Goal: Transaction & Acquisition: Purchase product/service

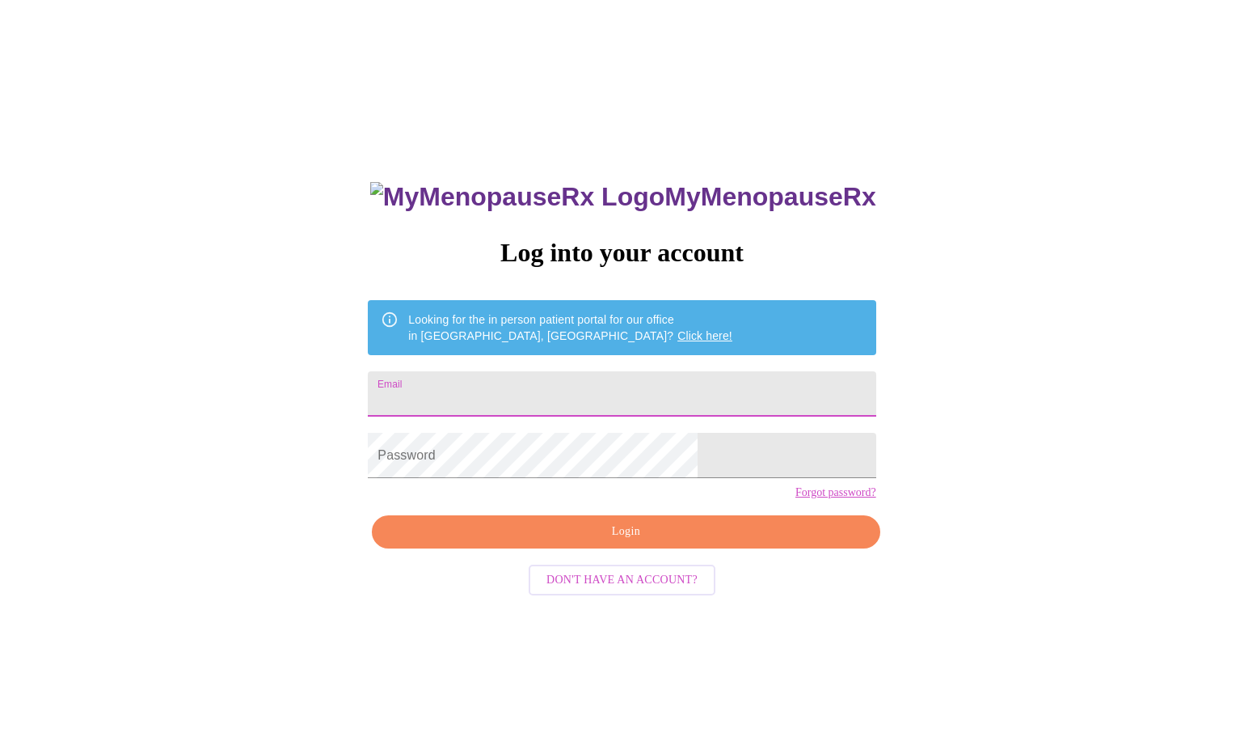
click at [573, 396] on input "Email" at bounding box center [622, 393] width 508 height 45
type input "kjwisman@yahoo.com"
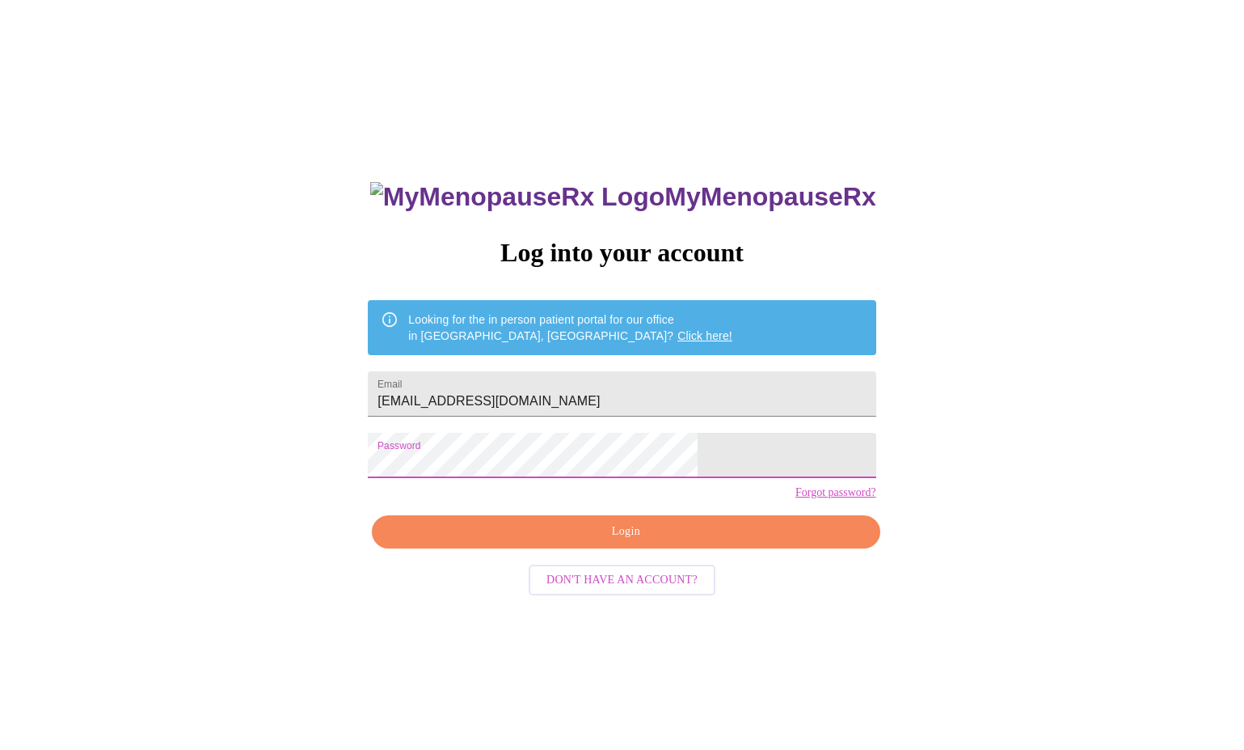
click at [723, 542] on span "Login" at bounding box center [626, 532] width 471 height 20
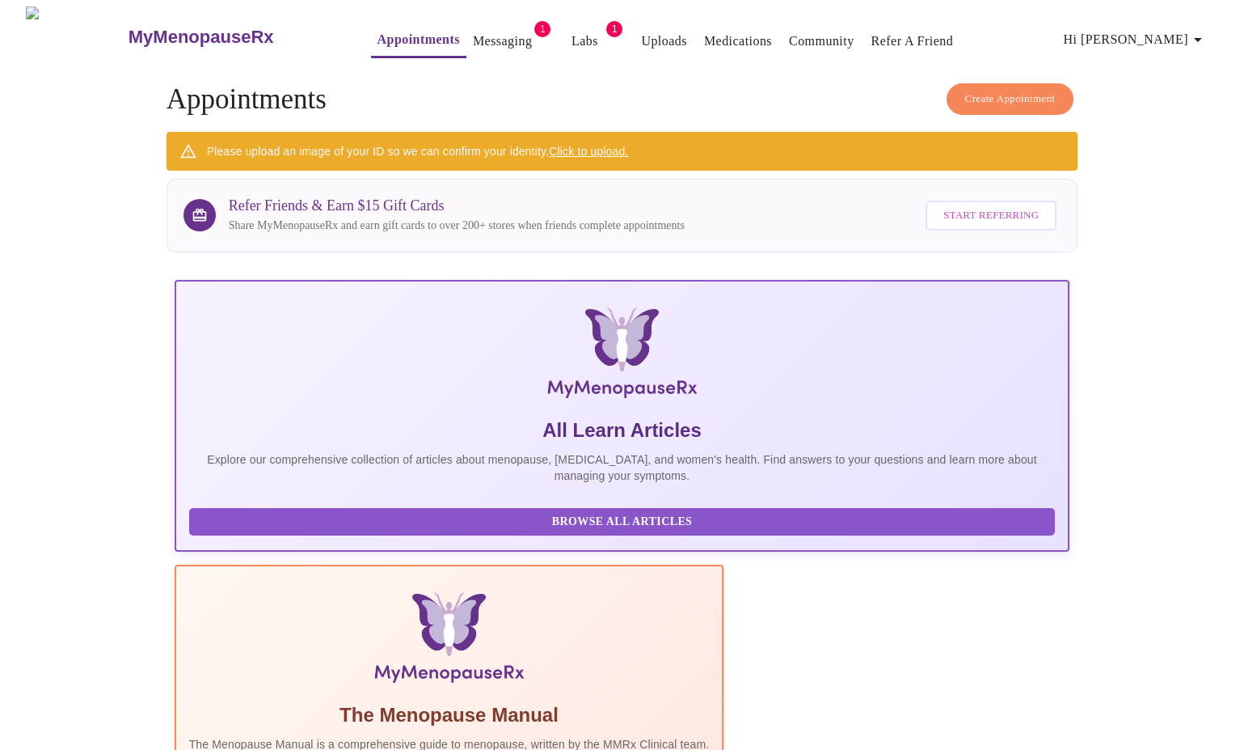
click at [473, 34] on link "Messaging" at bounding box center [502, 41] width 59 height 23
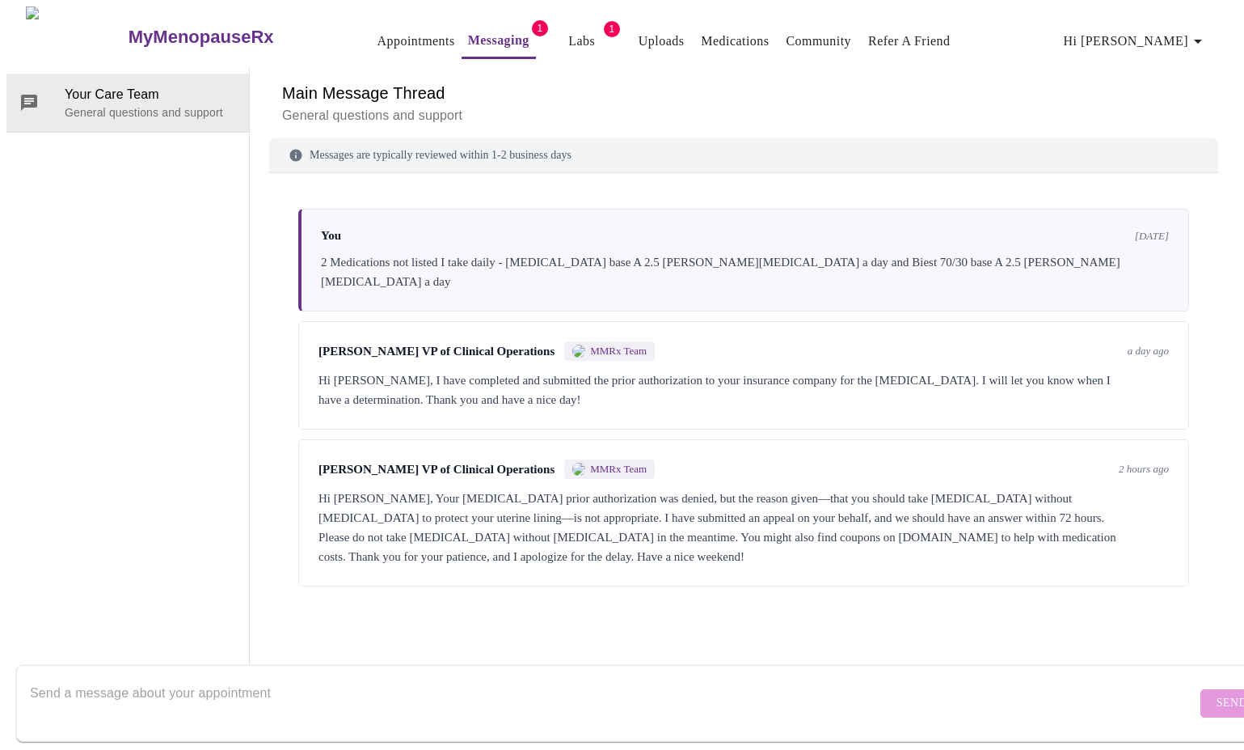
click at [568, 33] on link "Labs" at bounding box center [581, 41] width 27 height 23
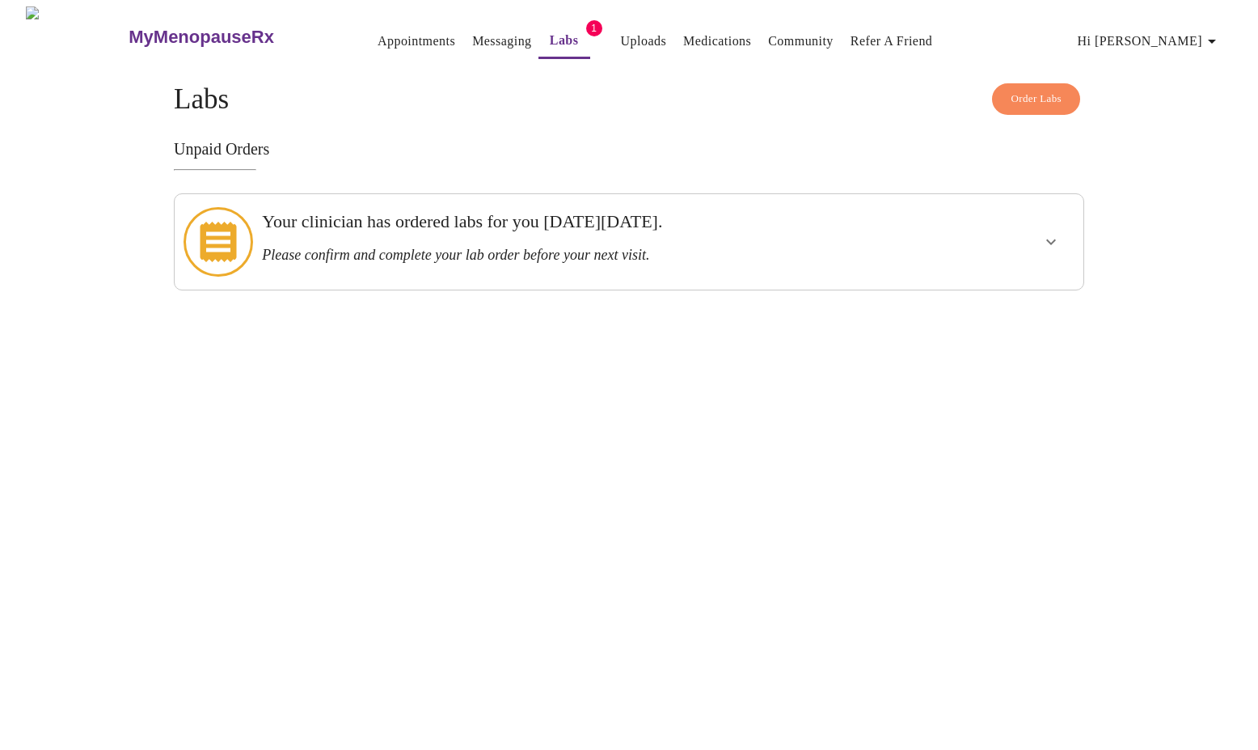
click at [1057, 236] on icon "show more" at bounding box center [1051, 241] width 19 height 19
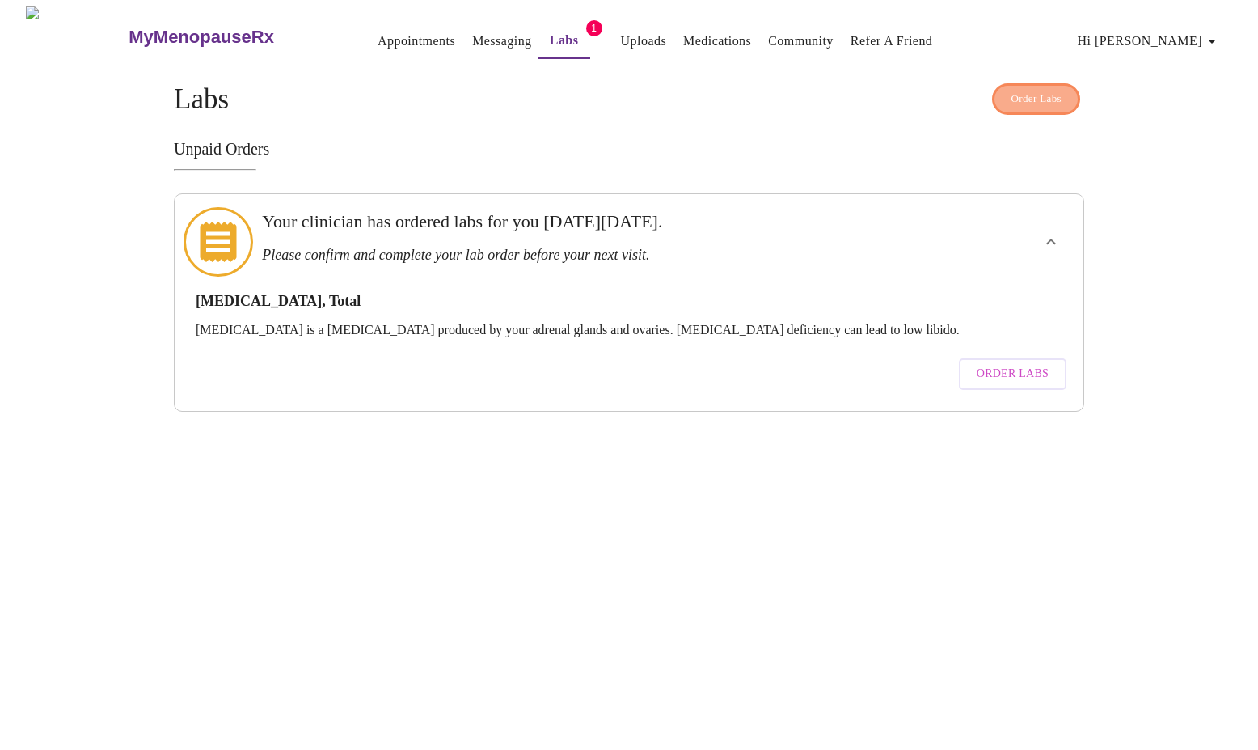
click at [1011, 95] on span "Order Labs" at bounding box center [1036, 99] width 51 height 19
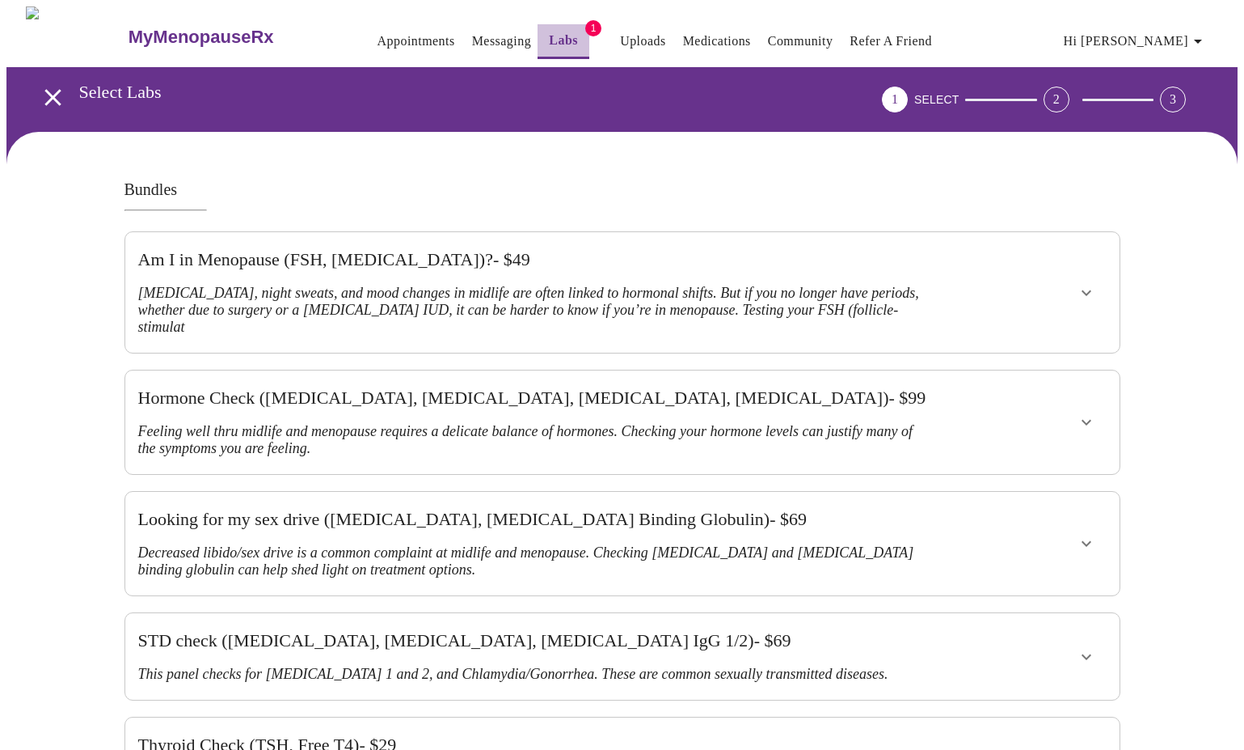
click at [549, 40] on link "Labs" at bounding box center [563, 40] width 29 height 23
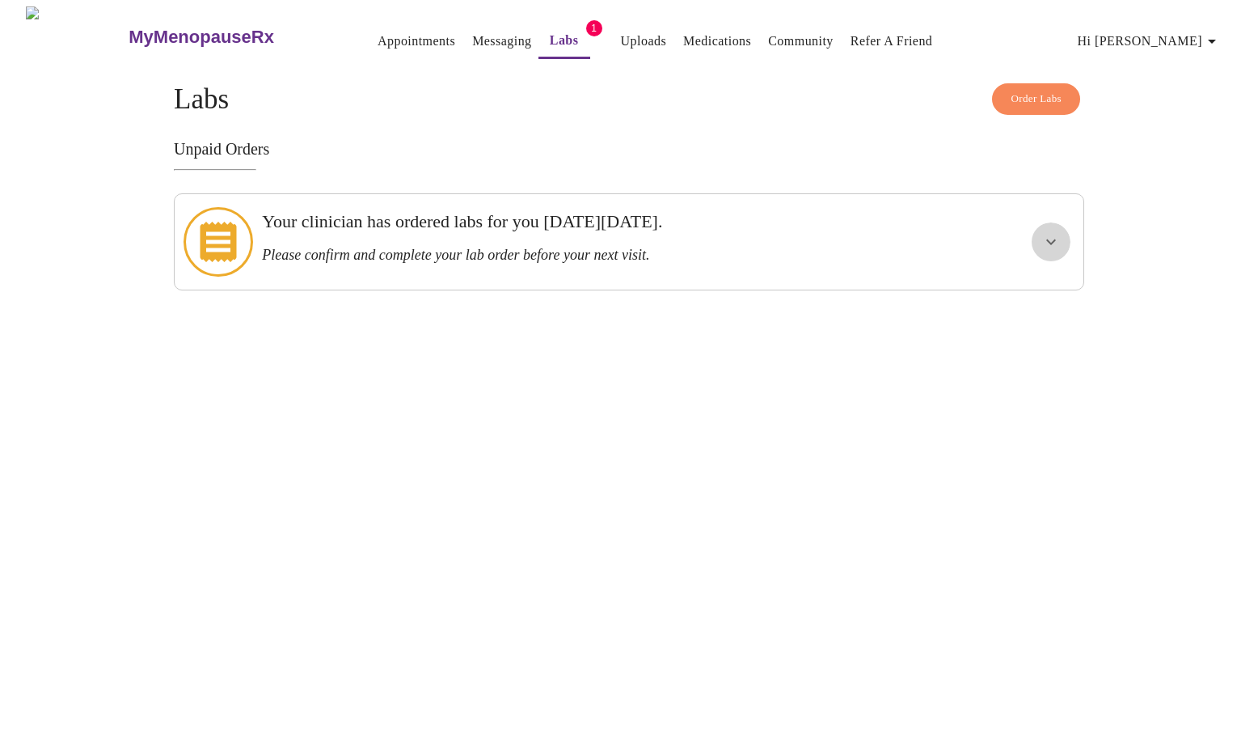
click at [1044, 239] on icon "show more" at bounding box center [1051, 241] width 19 height 19
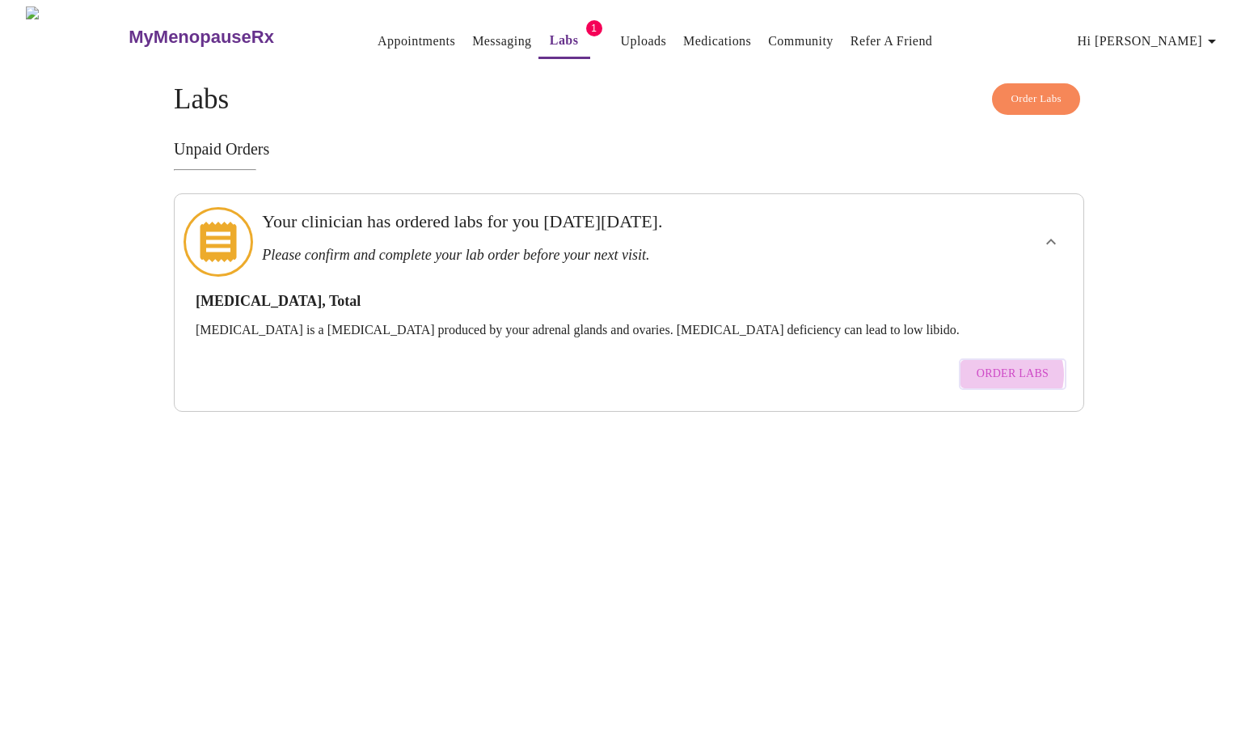
click at [1011, 364] on span "Order Labs" at bounding box center [1013, 374] width 72 height 20
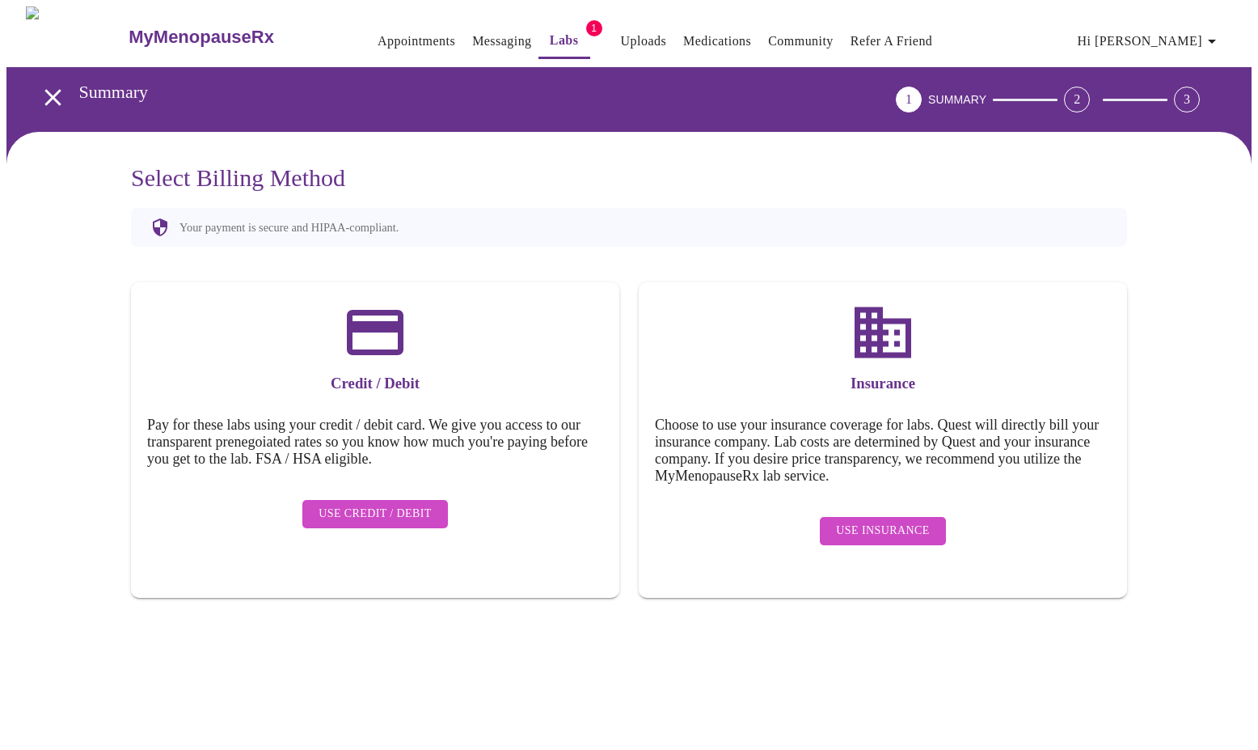
click at [384, 504] on span "Use Credit / Debit" at bounding box center [375, 514] width 113 height 20
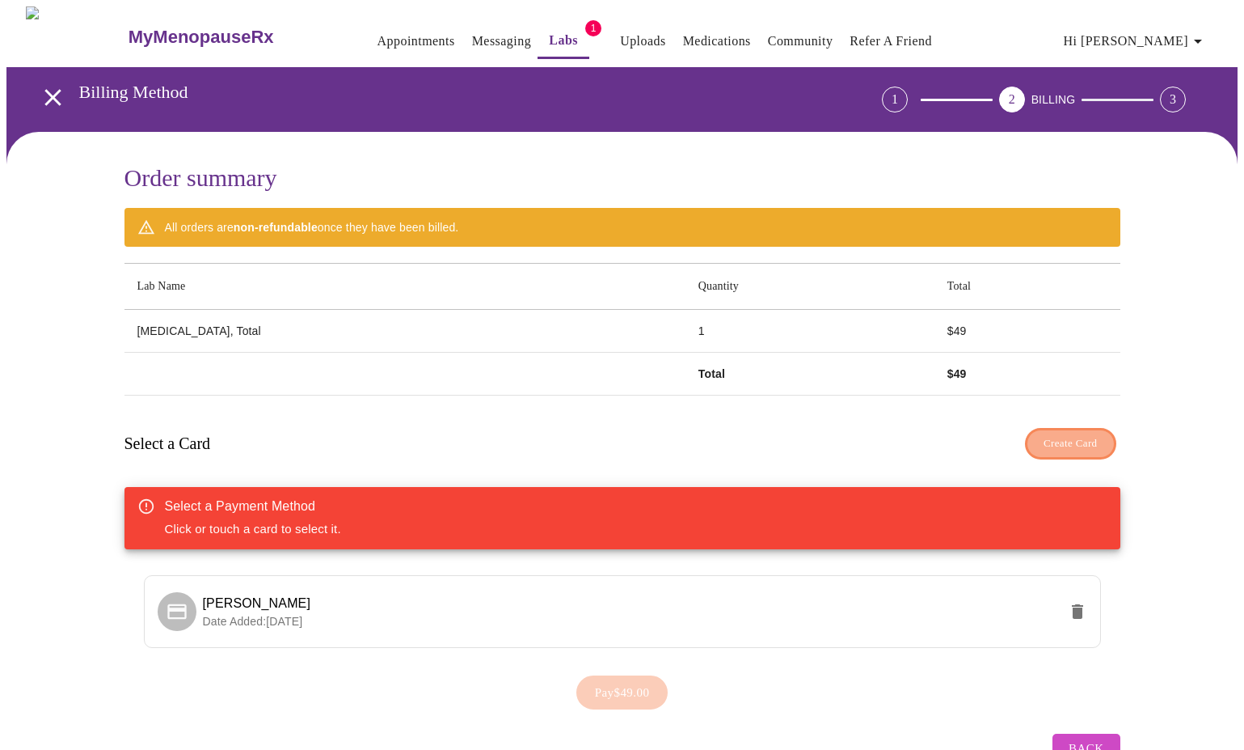
click at [1069, 435] on span "Create Card" at bounding box center [1071, 443] width 54 height 19
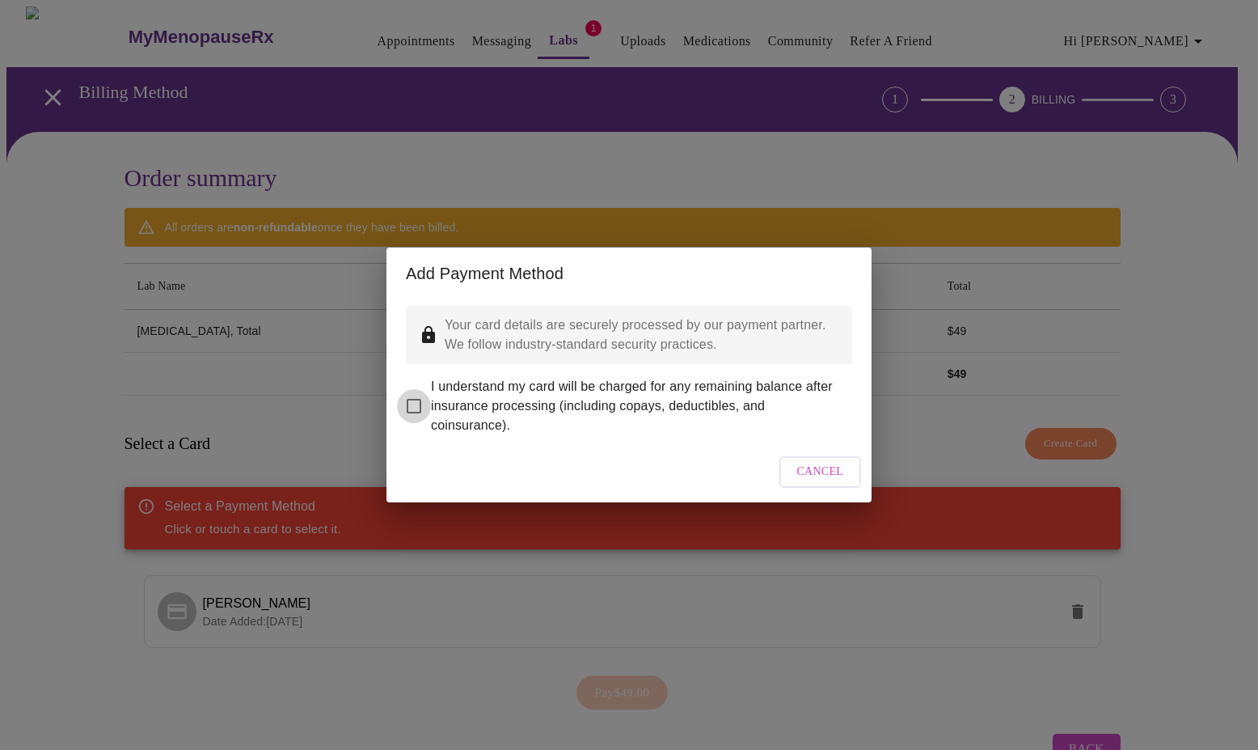
click at [413, 397] on input "I understand my card will be charged for any remaining balance after insurance …" at bounding box center [414, 406] width 34 height 34
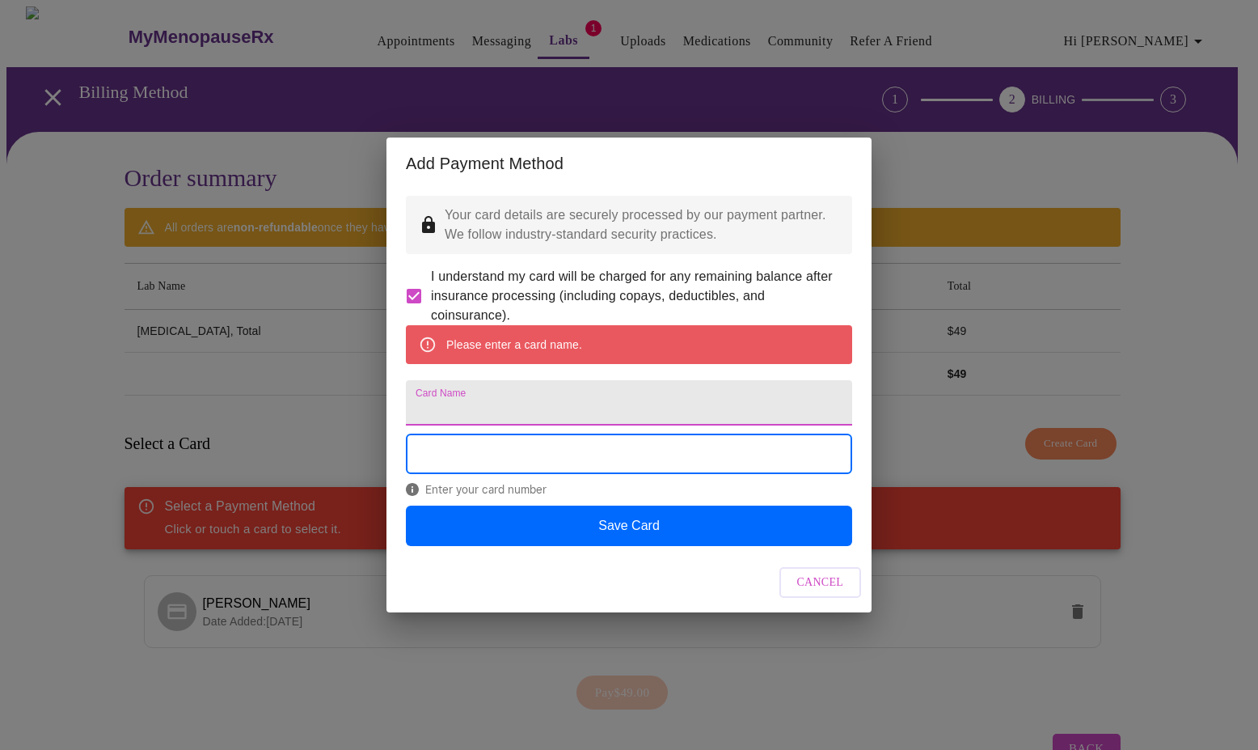
click at [482, 405] on input "Card Name" at bounding box center [629, 402] width 446 height 45
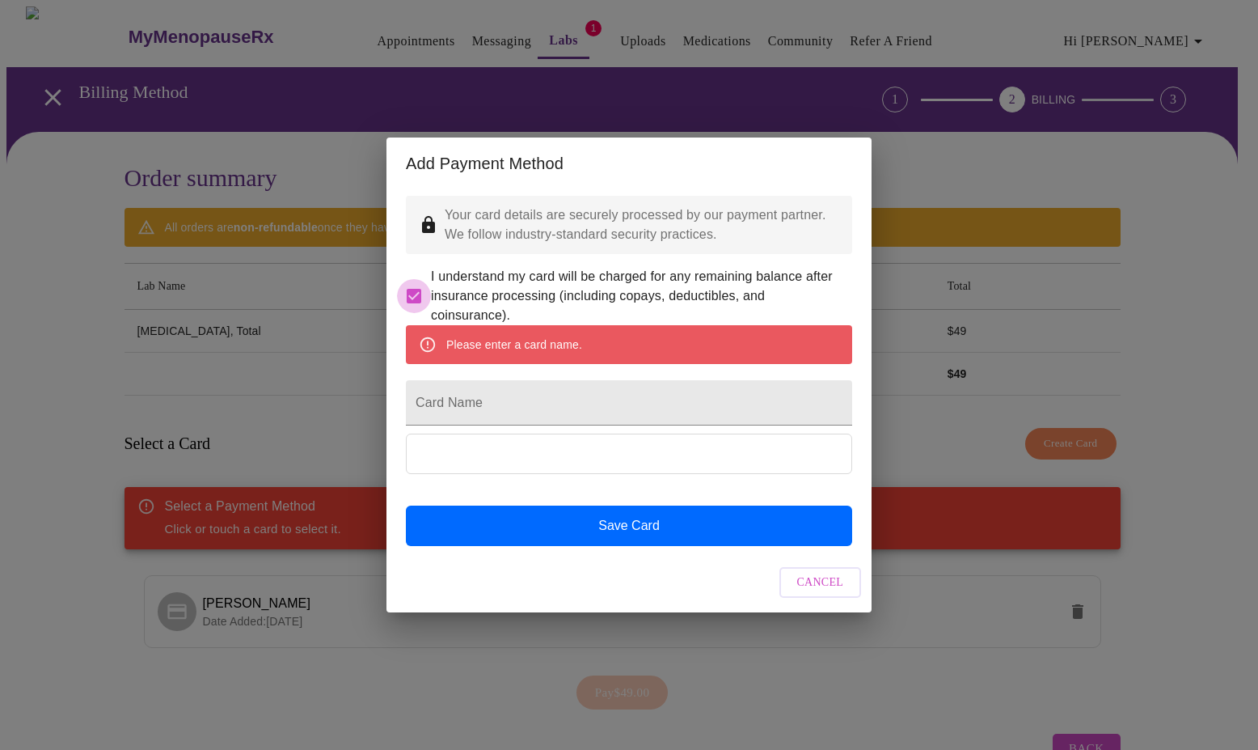
click at [412, 279] on input "I understand my card will be charged for any remaining balance after insurance …" at bounding box center [414, 296] width 34 height 34
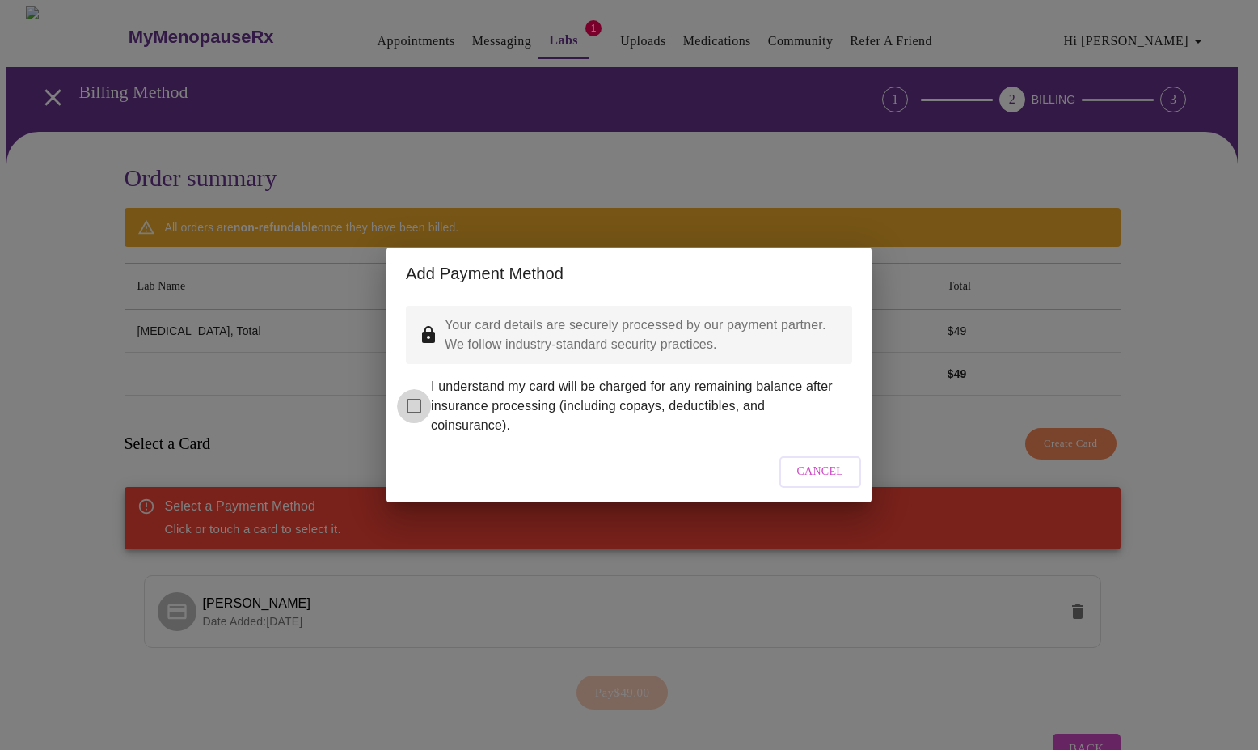
click at [412, 392] on input "I understand my card will be charged for any remaining balance after insurance …" at bounding box center [414, 406] width 34 height 34
checkbox input "true"
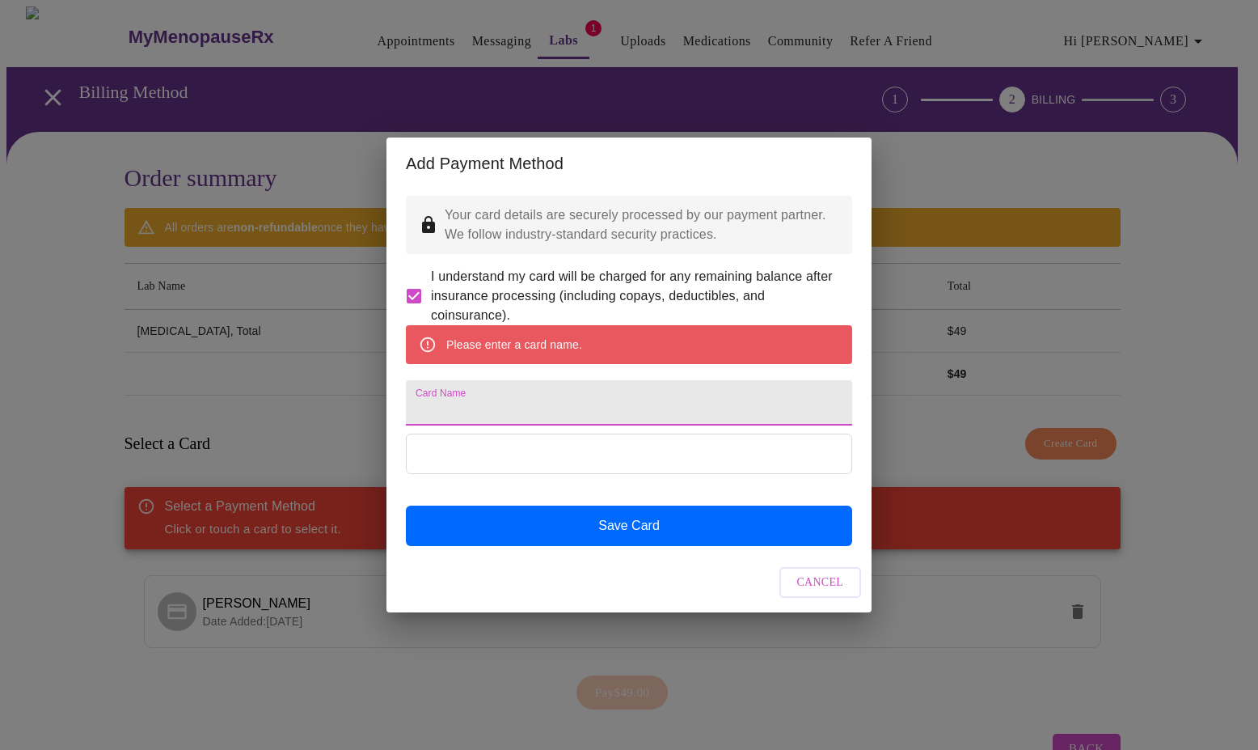
click at [445, 408] on input "Card Name" at bounding box center [629, 402] width 446 height 45
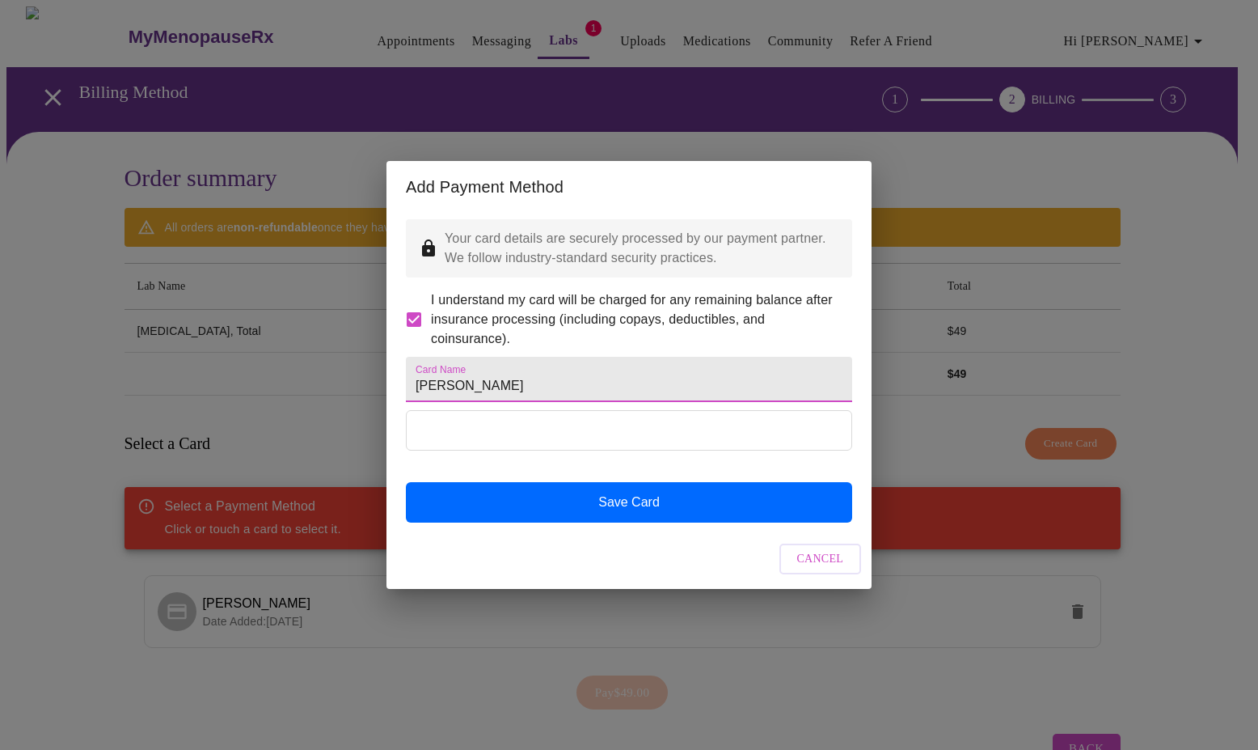
type input "Karen Wisman"
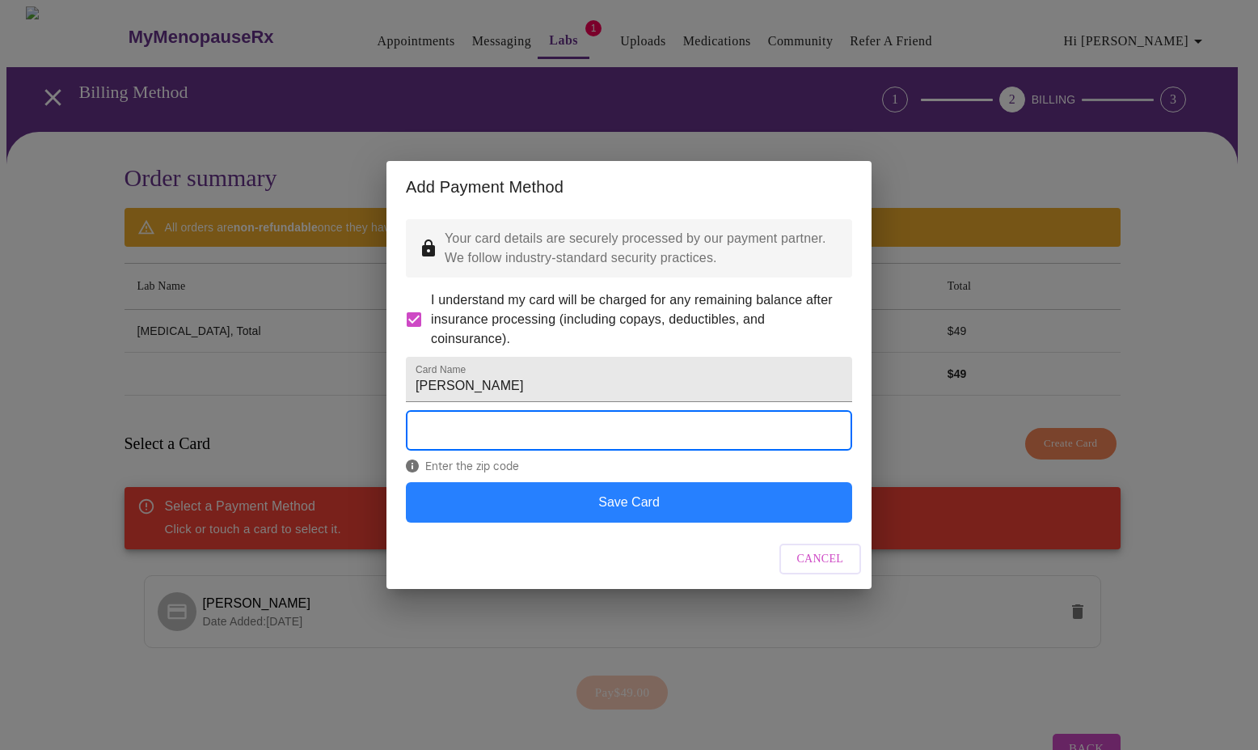
click at [644, 522] on button "Save Card" at bounding box center [629, 502] width 446 height 40
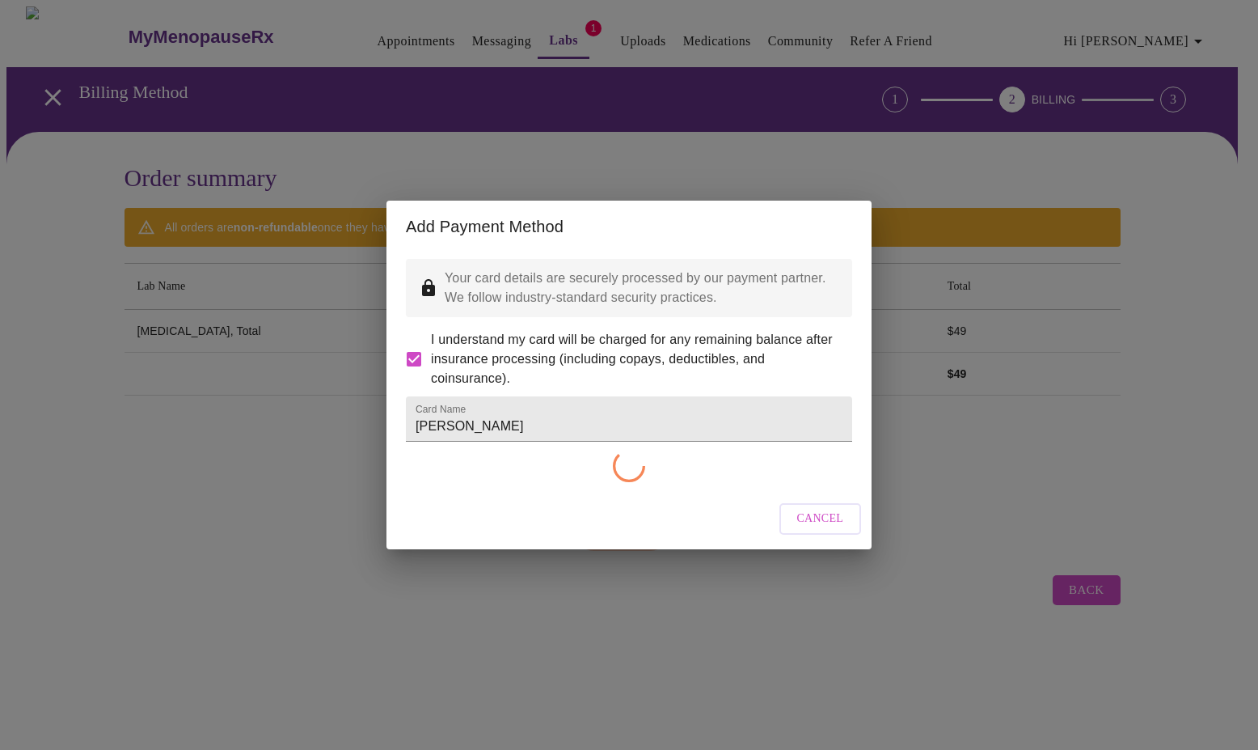
checkbox input "false"
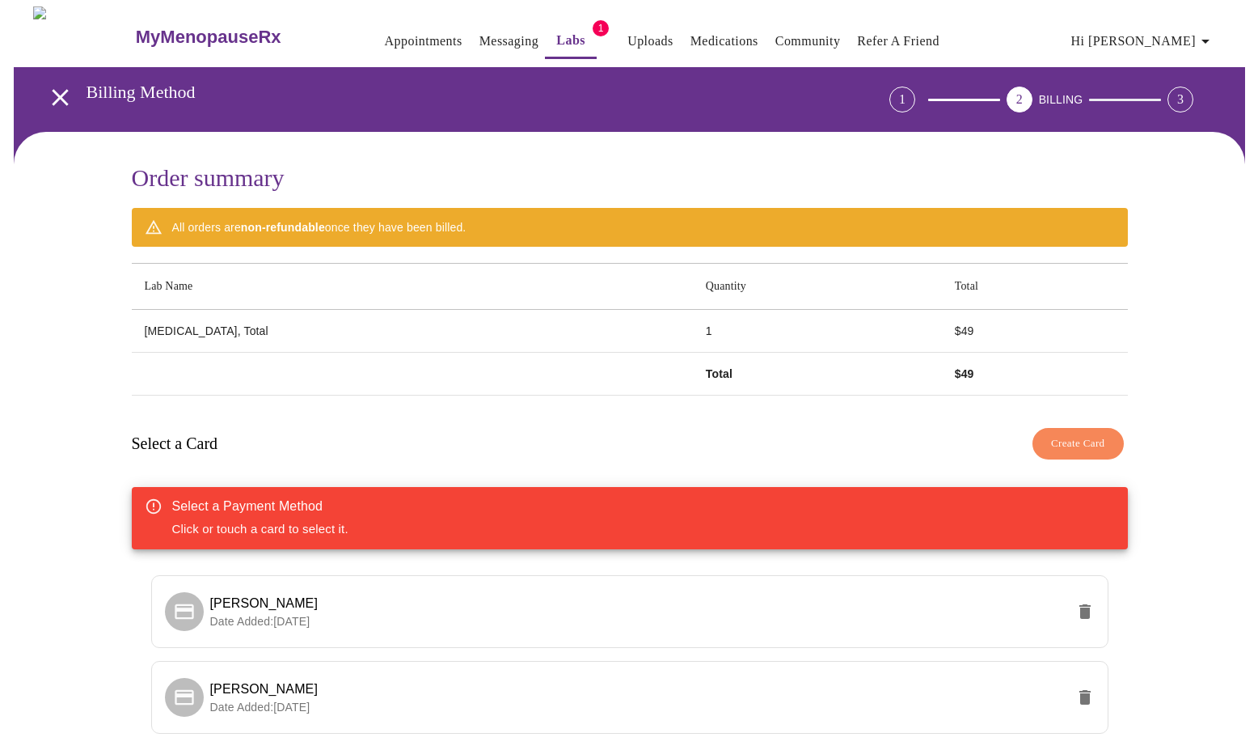
scroll to position [133, 0]
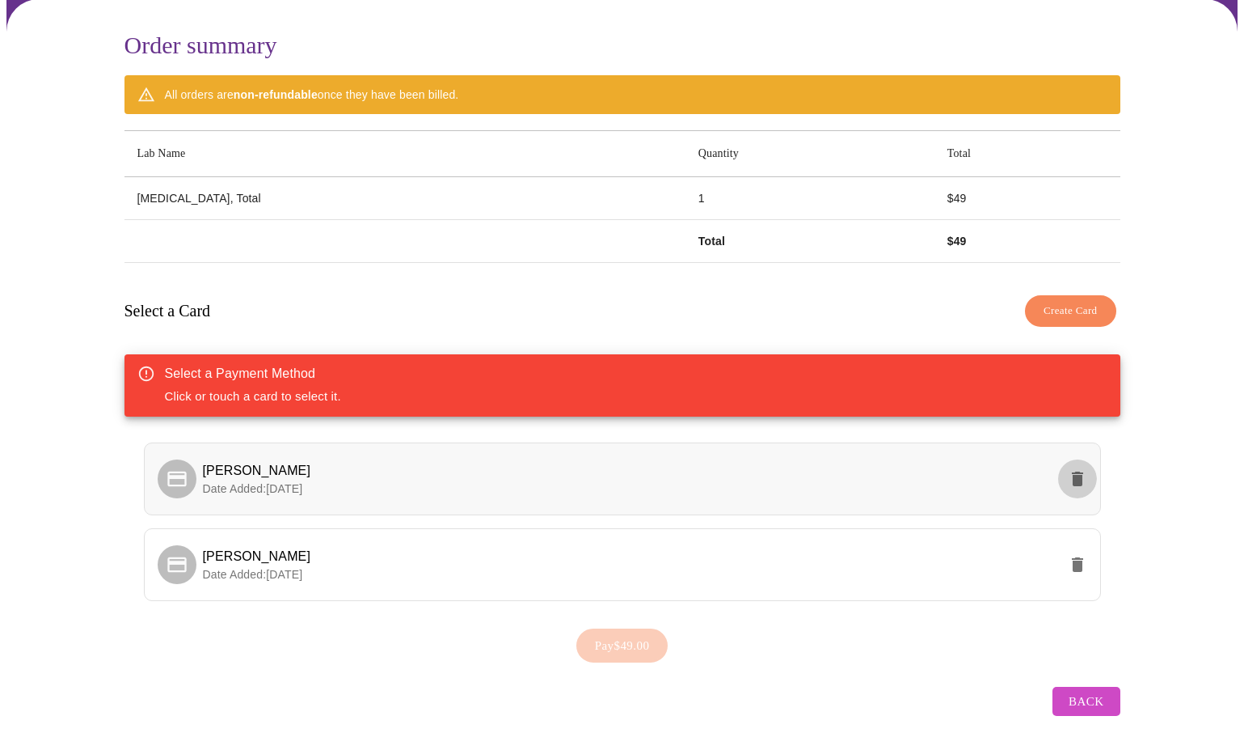
click at [1077, 471] on icon "delete" at bounding box center [1077, 478] width 11 height 15
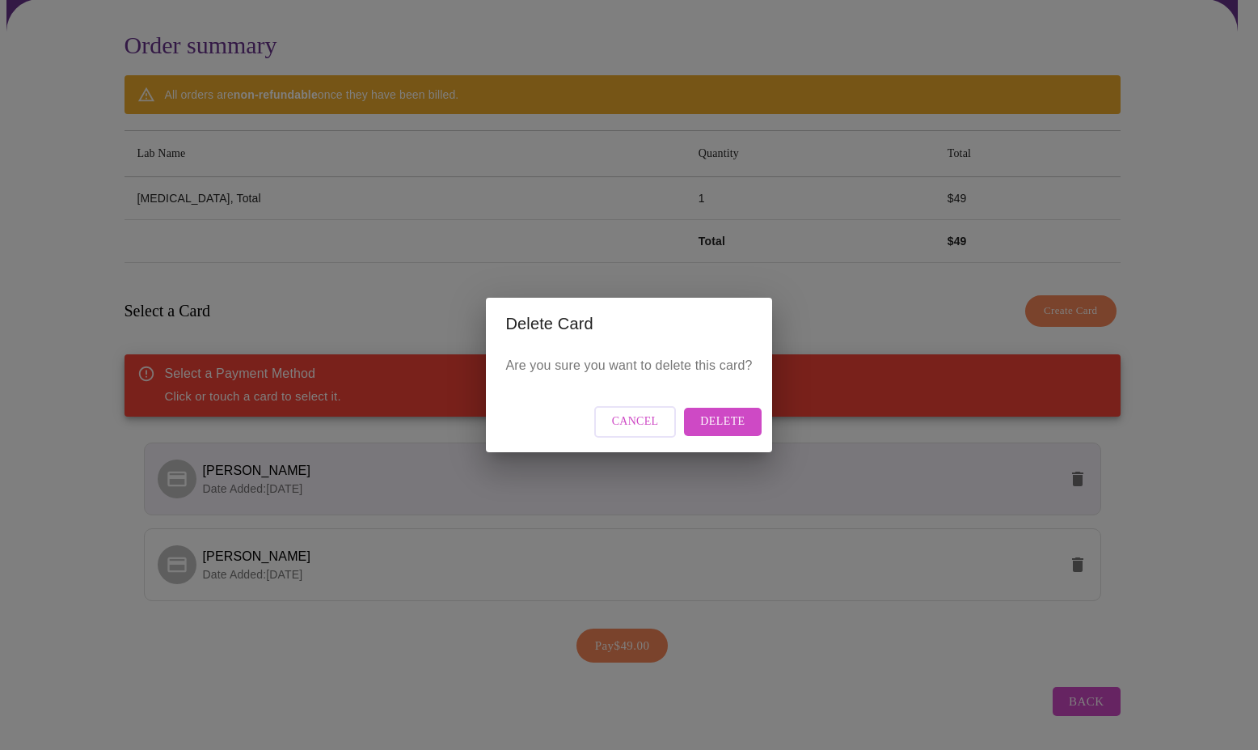
click at [730, 424] on span "Delete" at bounding box center [722, 422] width 44 height 20
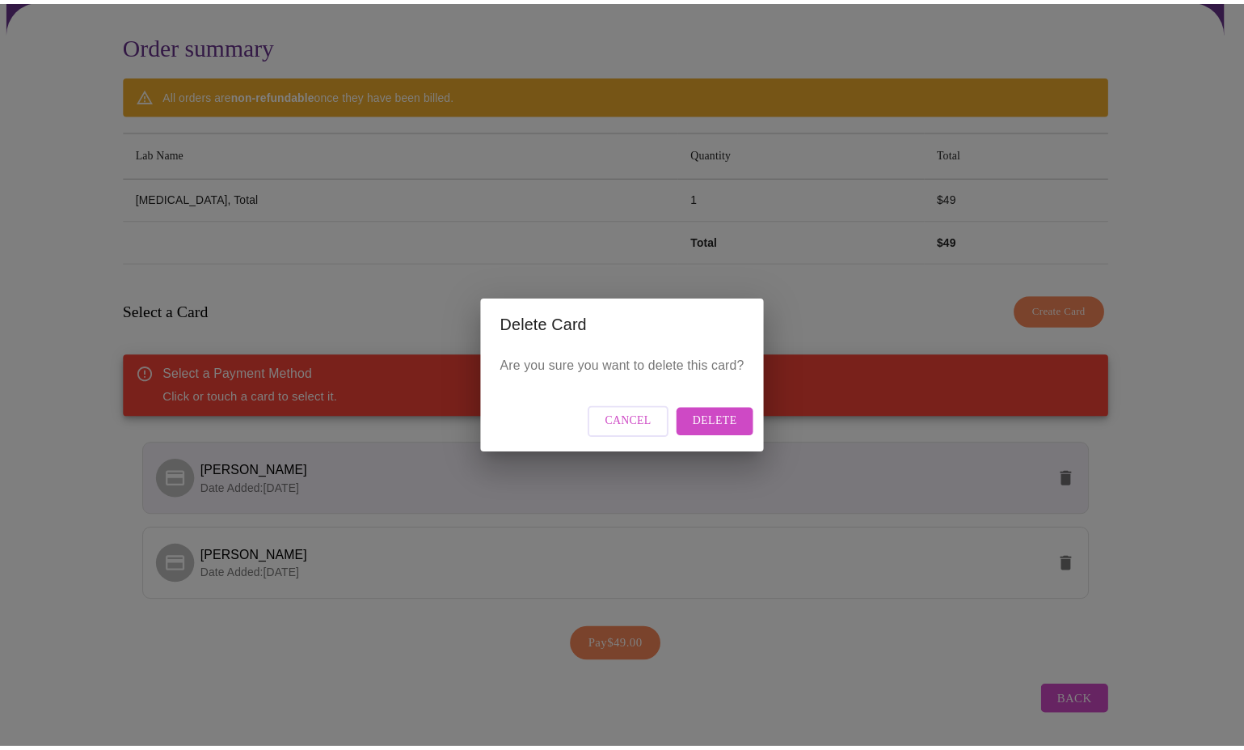
scroll to position [0, 0]
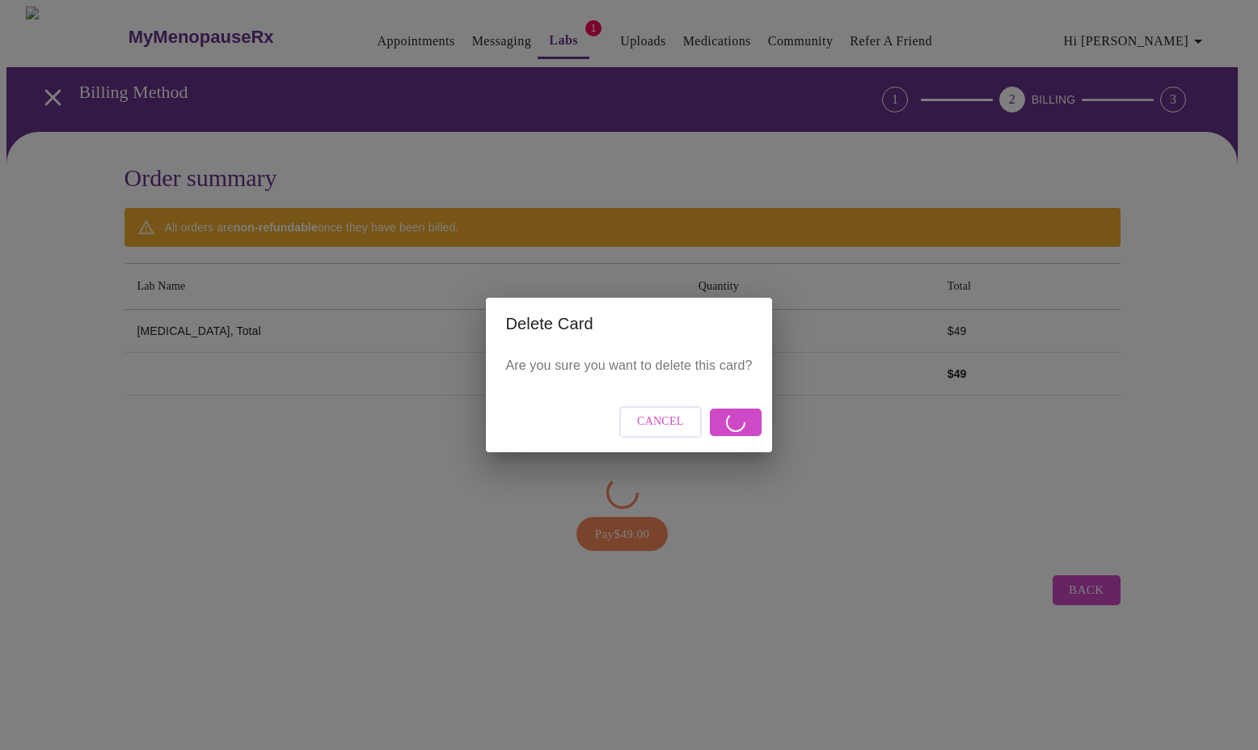
click at [678, 424] on span "Cancel" at bounding box center [660, 422] width 47 height 20
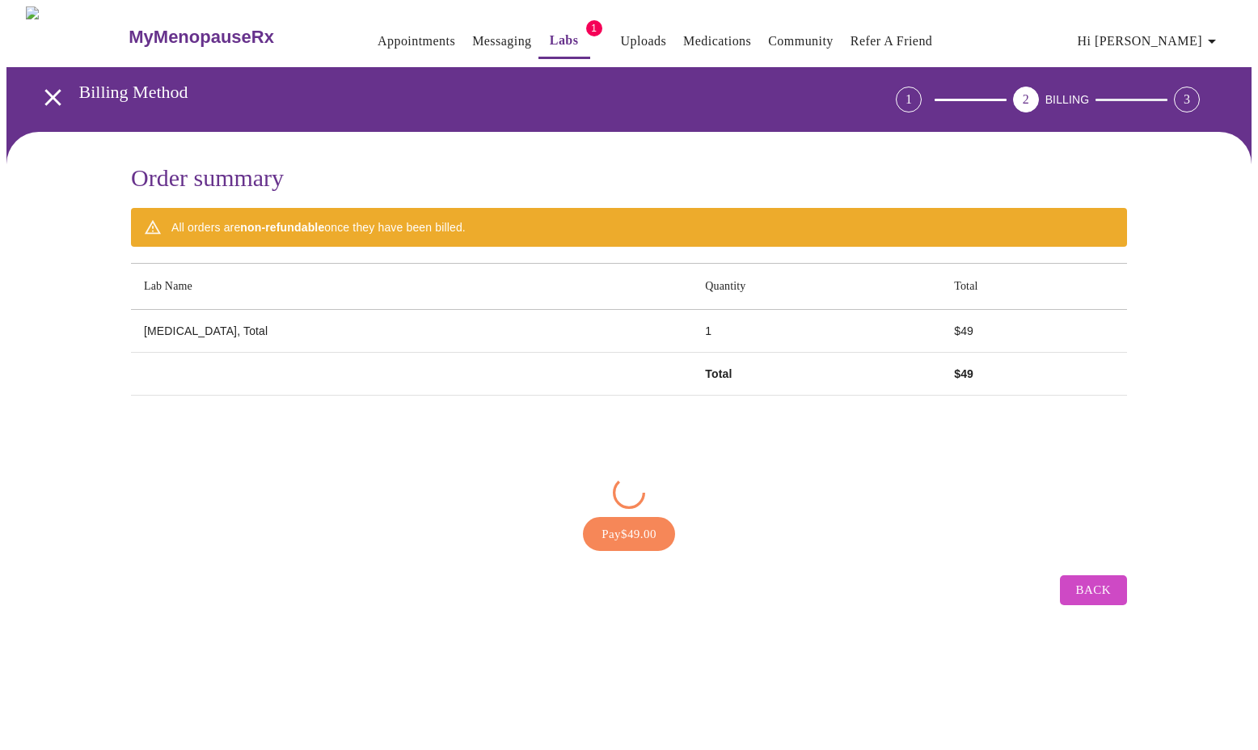
click at [1096, 583] on span "Back" at bounding box center [1093, 589] width 35 height 21
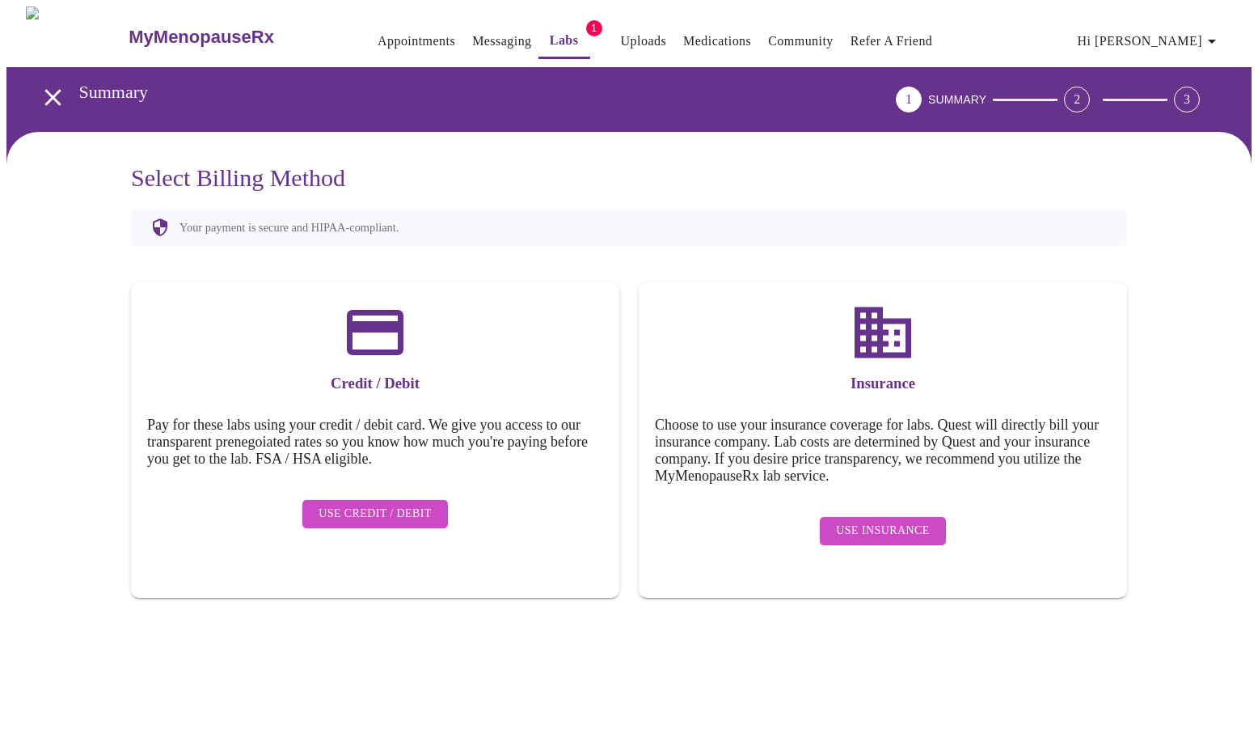
click at [418, 504] on span "Use Credit / Debit" at bounding box center [375, 514] width 113 height 20
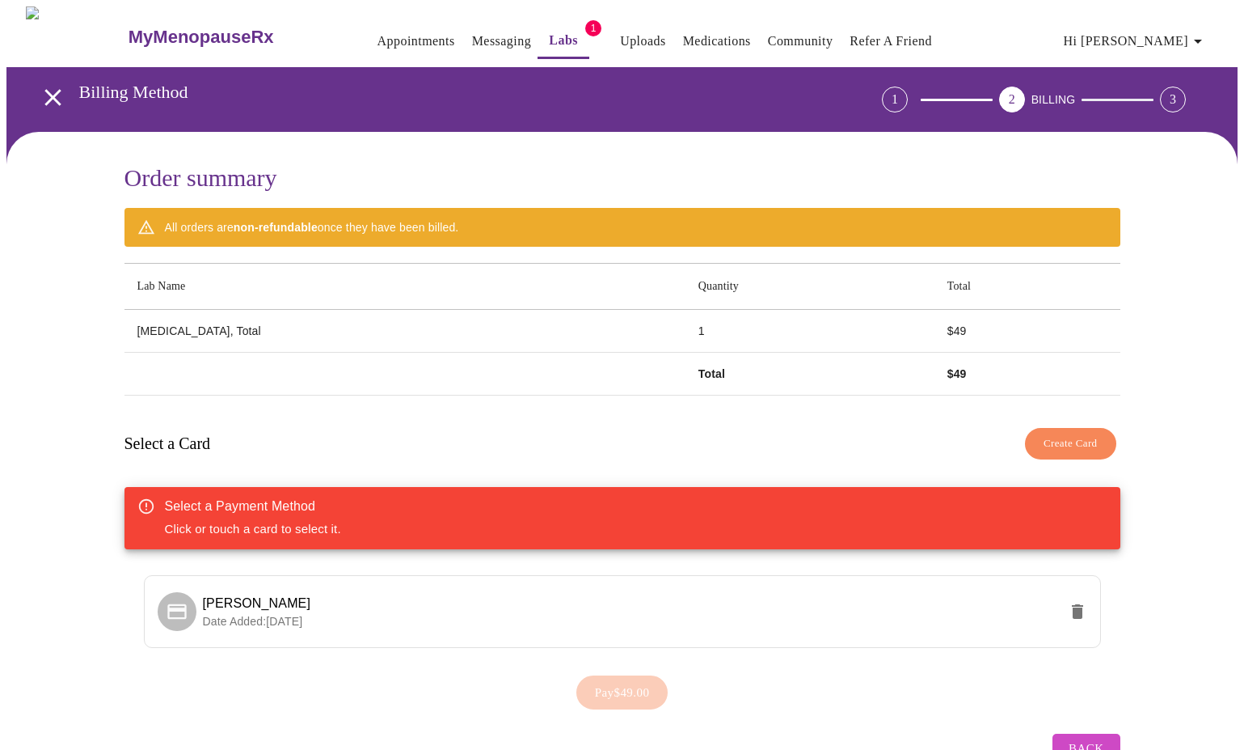
scroll to position [47, 0]
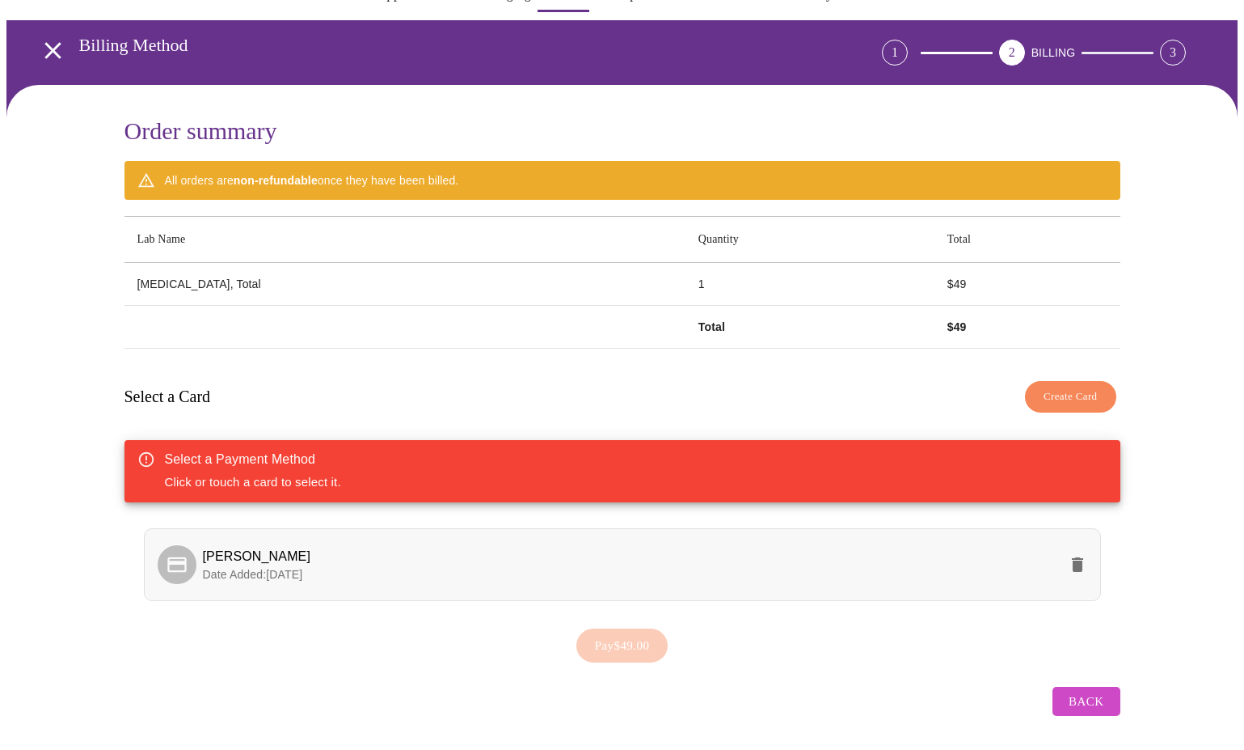
click at [303, 568] on span "Date Added: 09-05-2025" at bounding box center [253, 574] width 100 height 13
click at [628, 640] on span "Pay $49.00" at bounding box center [622, 645] width 55 height 21
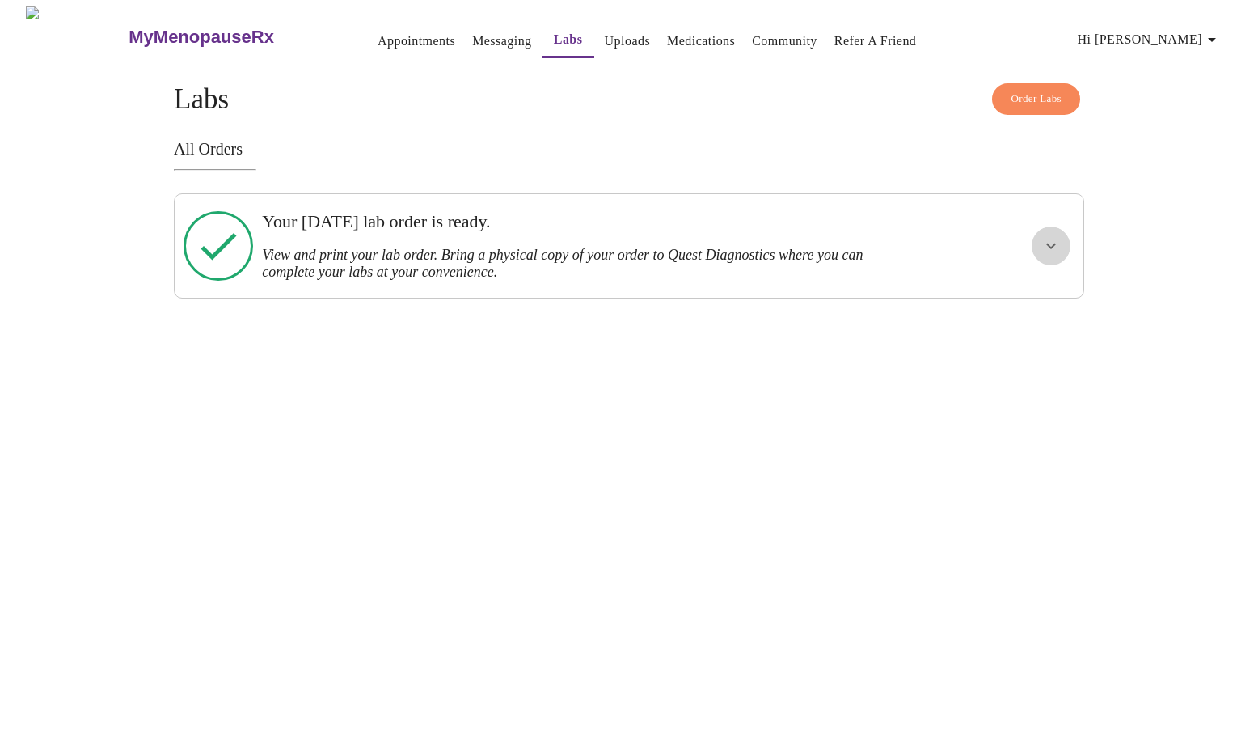
click at [1055, 244] on icon "show more" at bounding box center [1051, 245] width 19 height 19
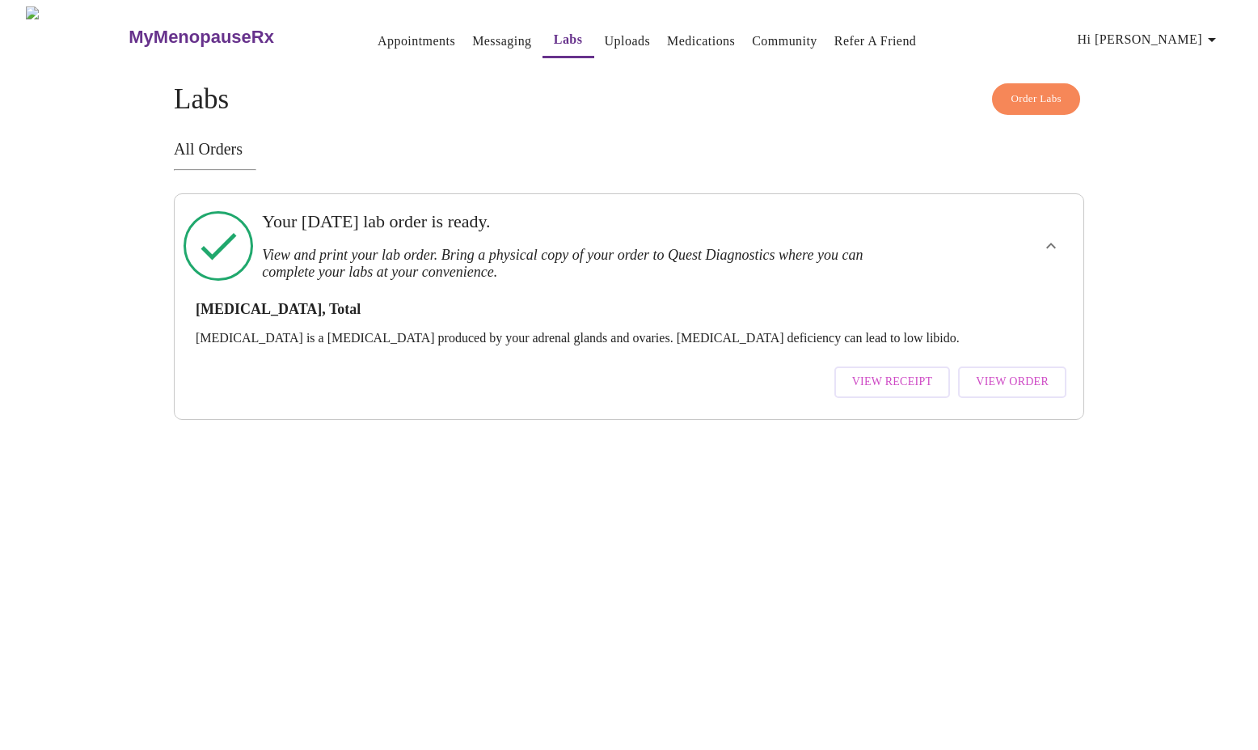
click at [999, 372] on span "View Order" at bounding box center [1012, 382] width 73 height 20
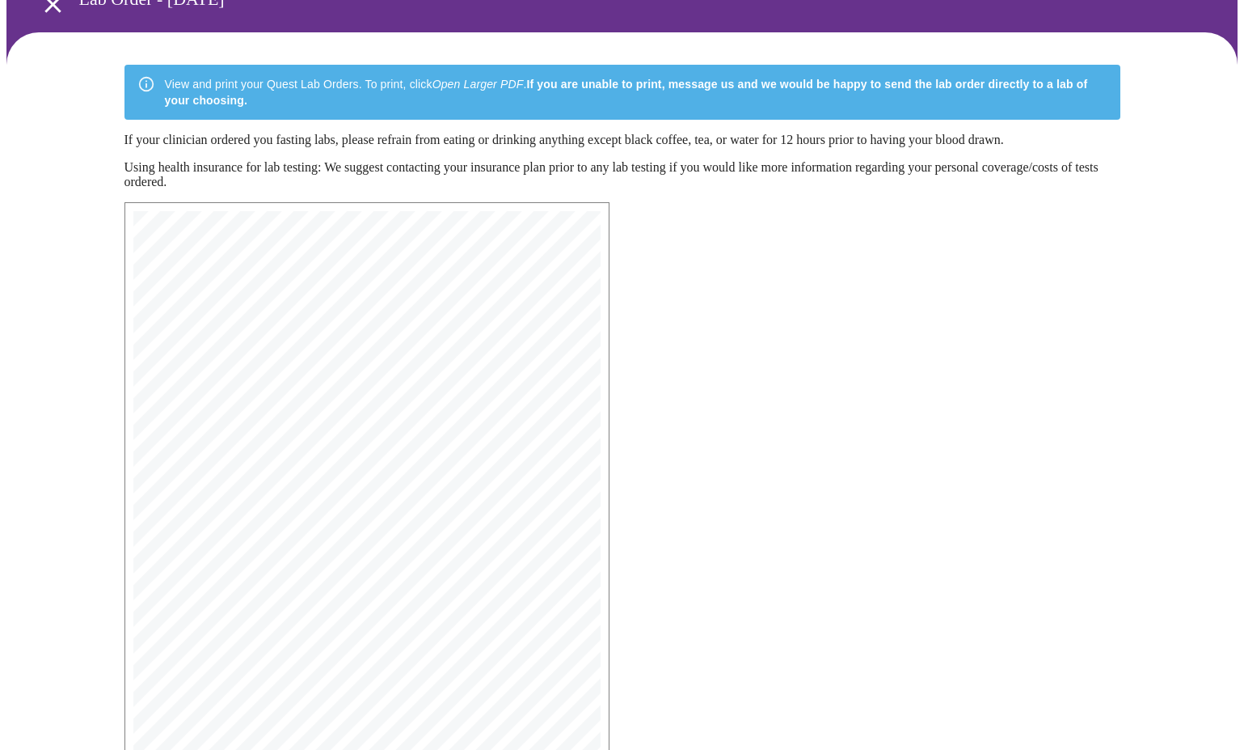
scroll to position [83, 0]
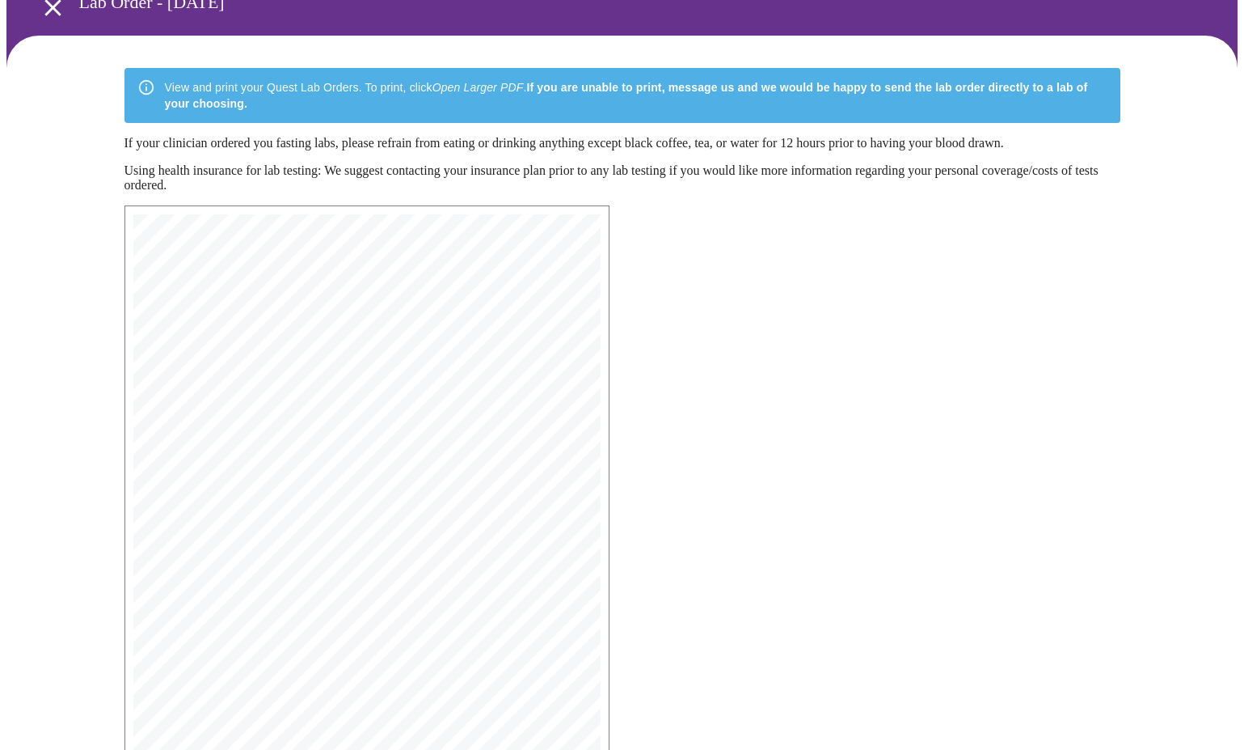
drag, startPoint x: 661, startPoint y: 559, endPoint x: 766, endPoint y: 604, distance: 113.7
click at [766, 604] on div "MyMenopauseRx Medical Group 1604 N Main St Wheaton, IL 60187 Phone: (630) 480-0…" at bounding box center [623, 540] width 1022 height 696
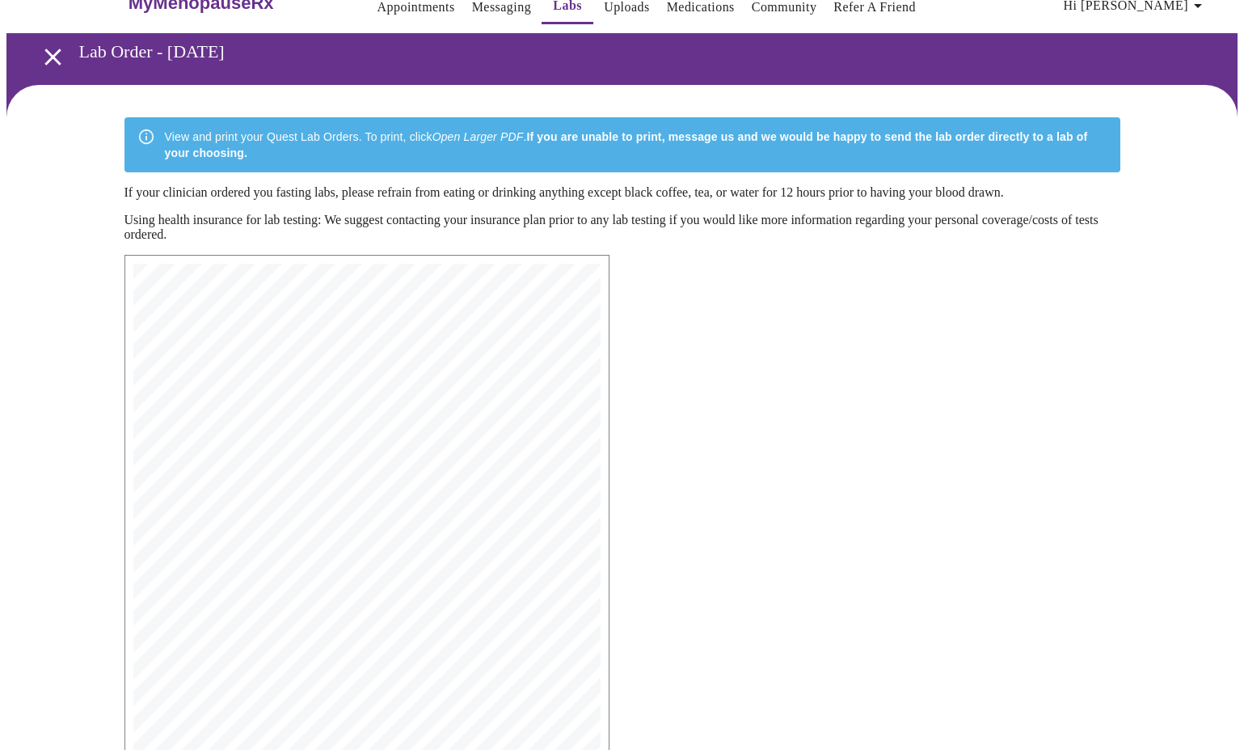
scroll to position [0, 0]
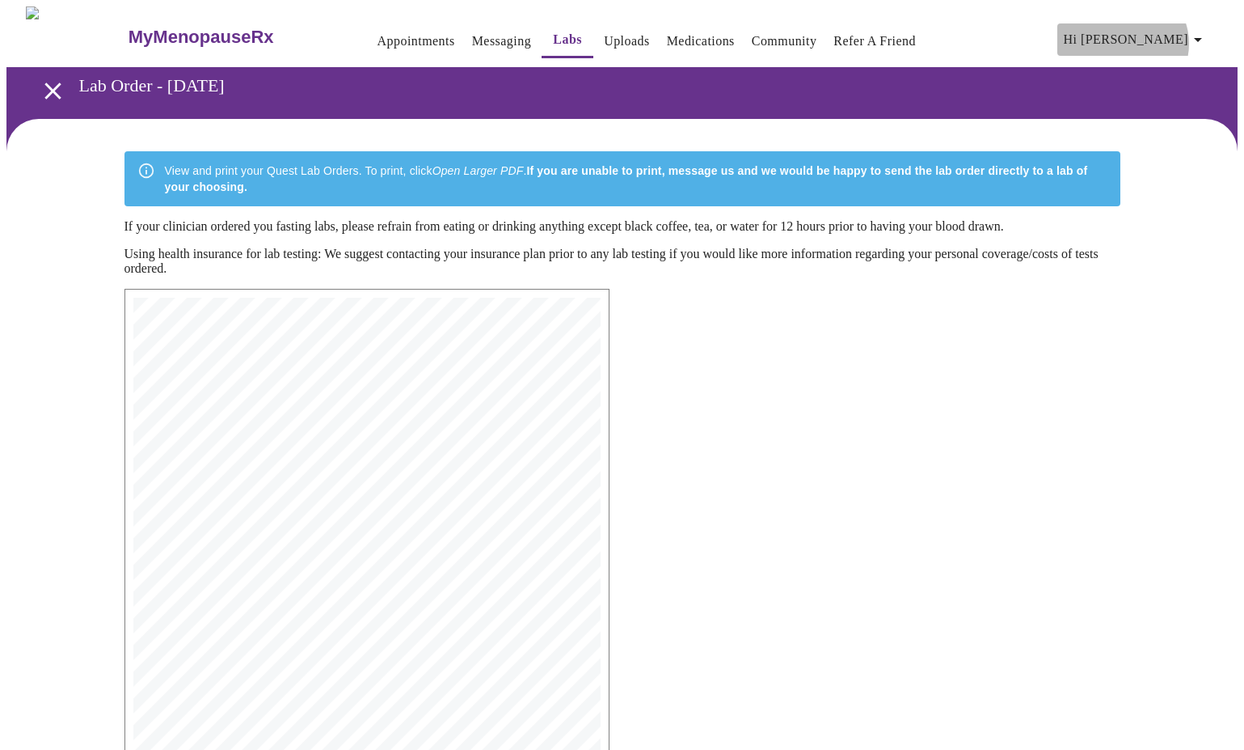
click at [1201, 37] on icon "button" at bounding box center [1198, 39] width 19 height 19
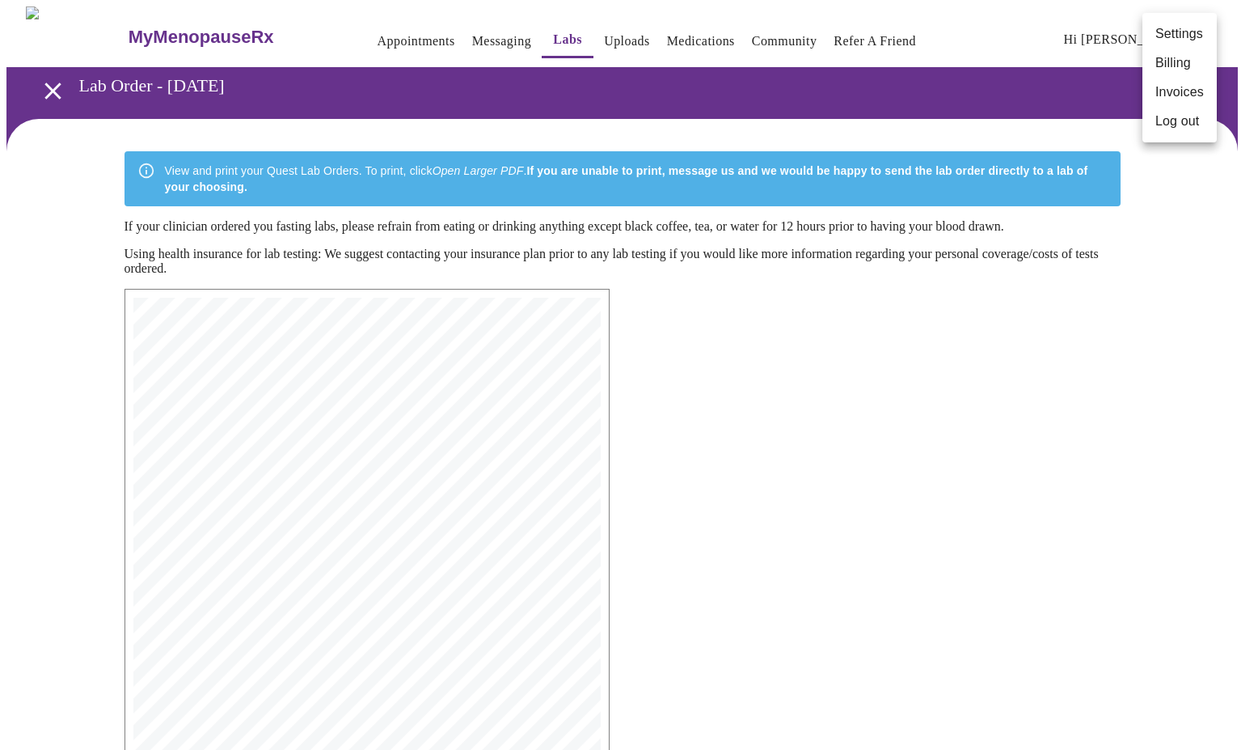
click at [1103, 378] on div at bounding box center [629, 375] width 1258 height 750
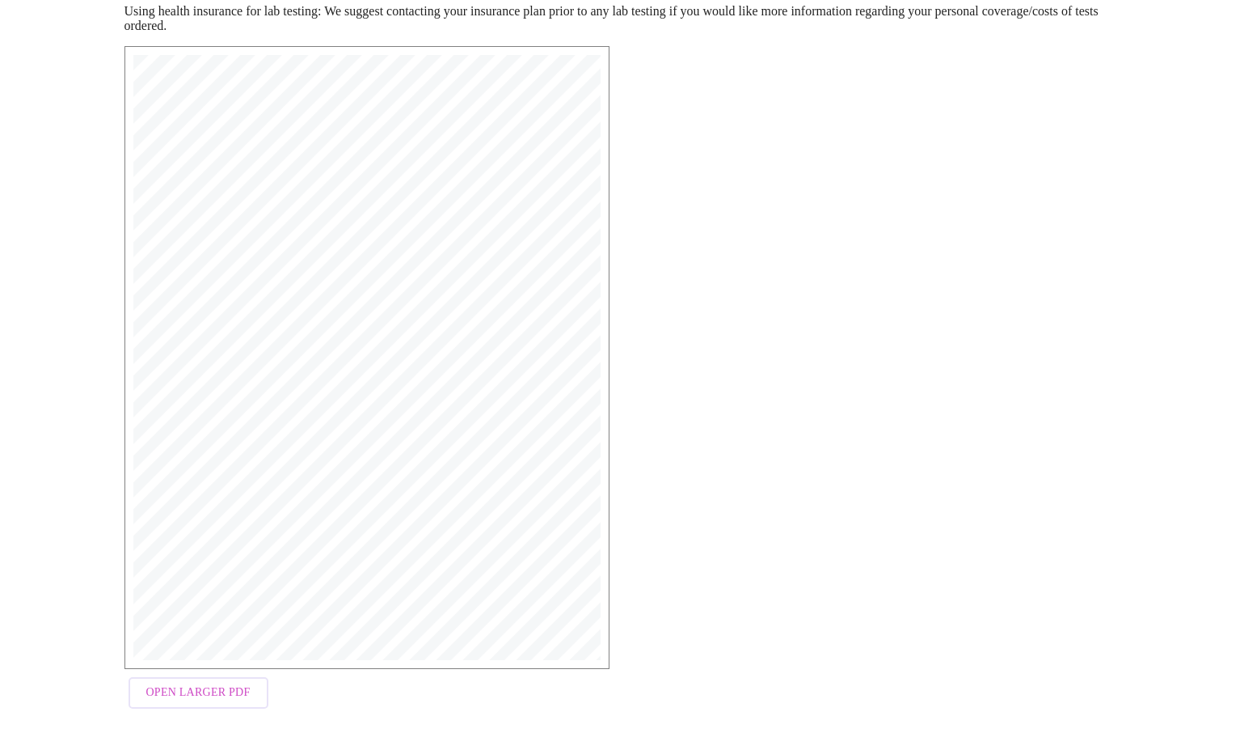
scroll to position [245, 0]
click at [161, 689] on span "Open Larger PDF" at bounding box center [198, 690] width 104 height 20
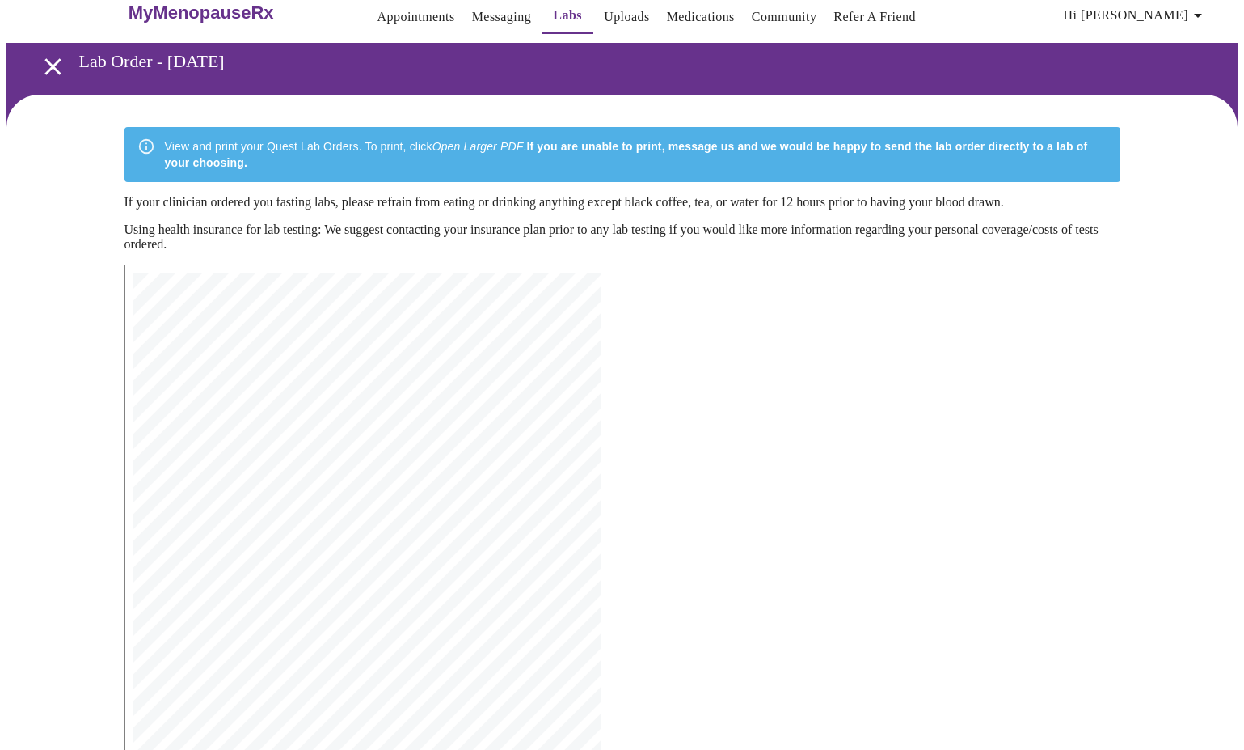
scroll to position [0, 0]
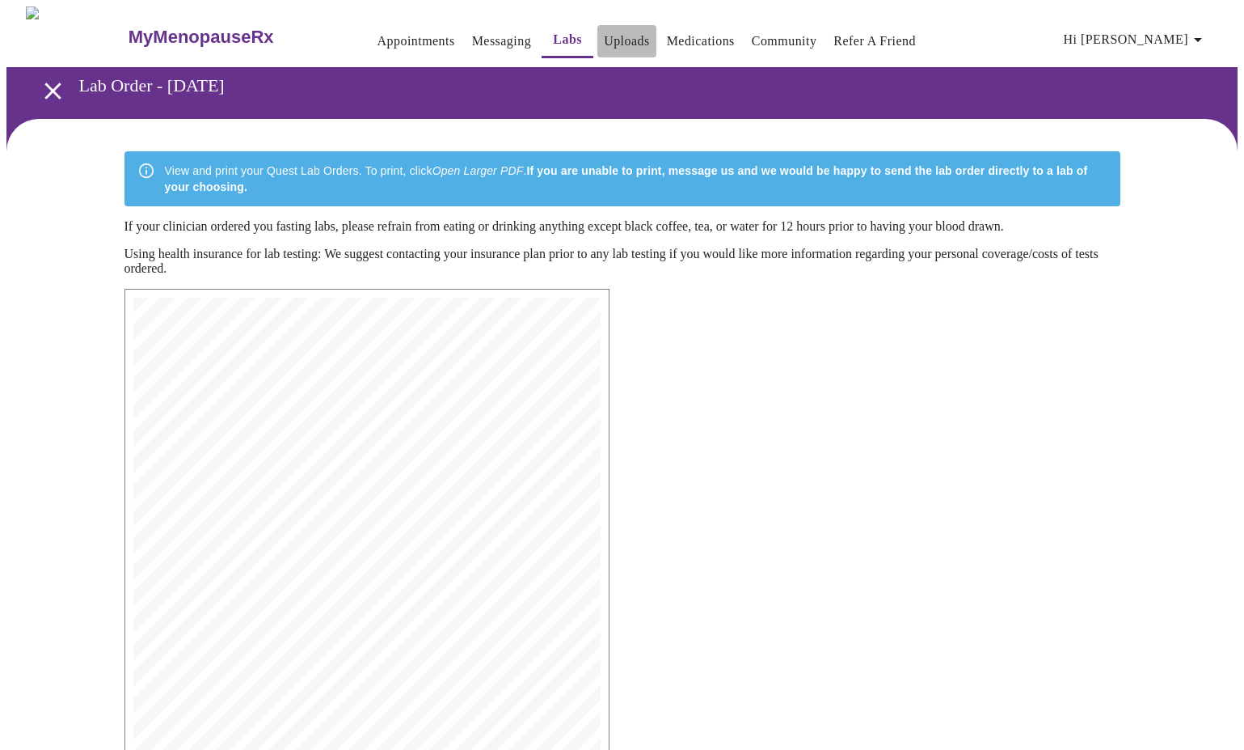
click at [604, 38] on link "Uploads" at bounding box center [627, 41] width 46 height 23
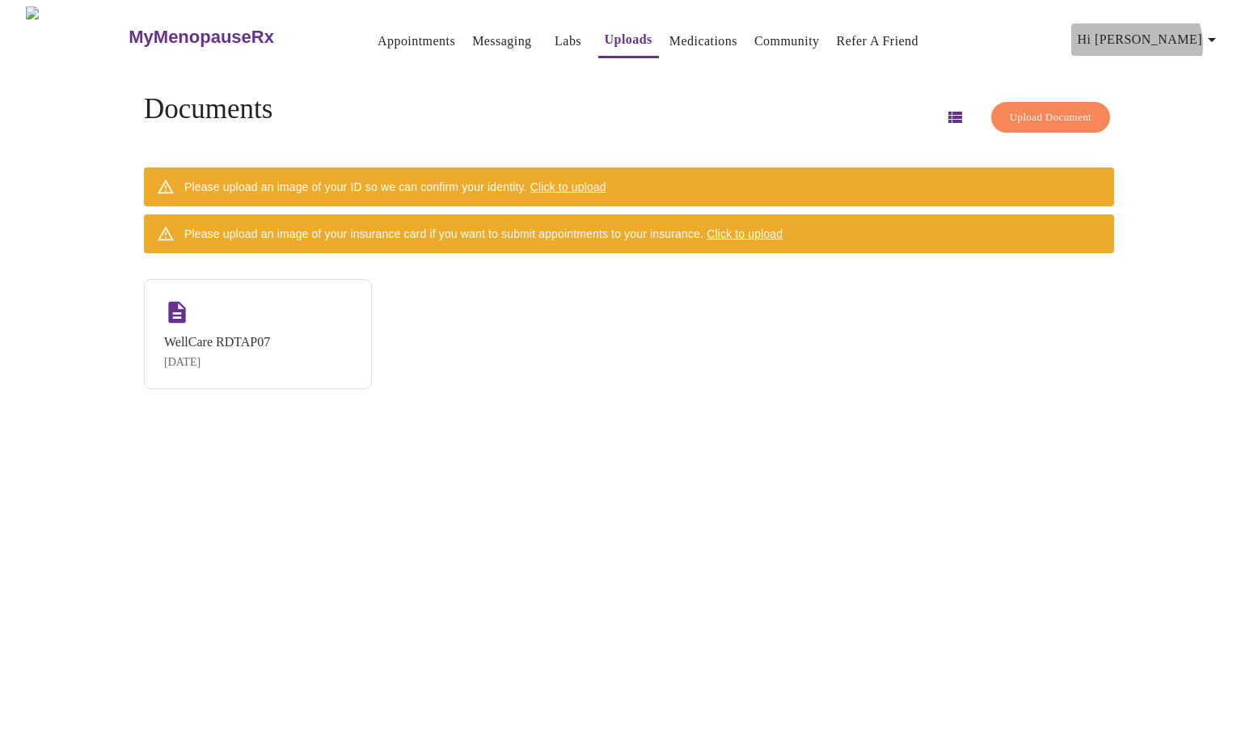
click at [1215, 39] on icon "button" at bounding box center [1211, 39] width 19 height 19
click at [1195, 122] on li "Log out" at bounding box center [1193, 121] width 74 height 29
